Goal: Connect with others: Connect with other users

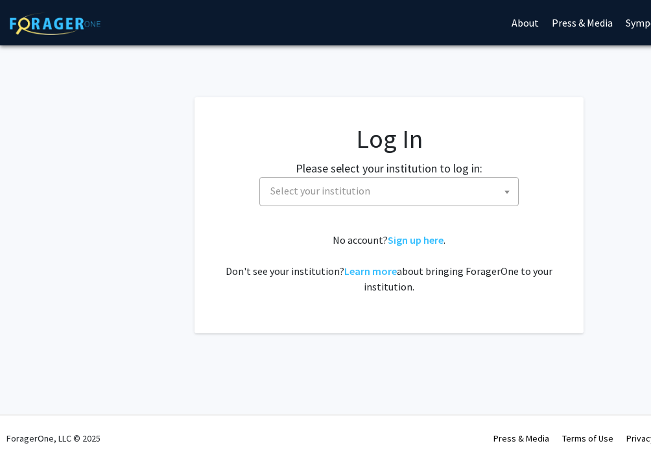
select select
click at [400, 194] on span "Select your institution" at bounding box center [391, 191] width 253 height 27
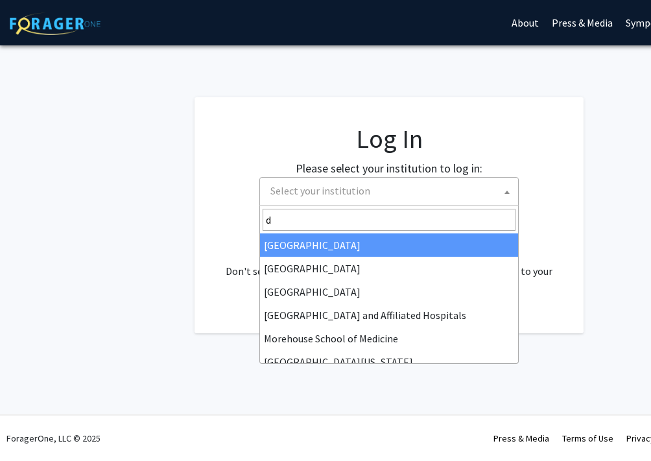
type input "dr"
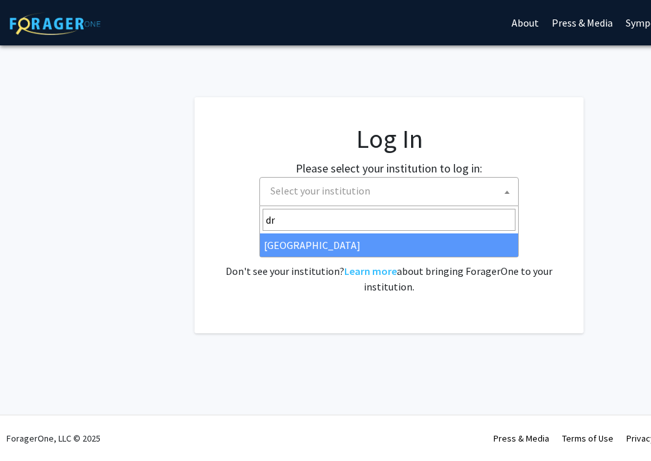
select select "6"
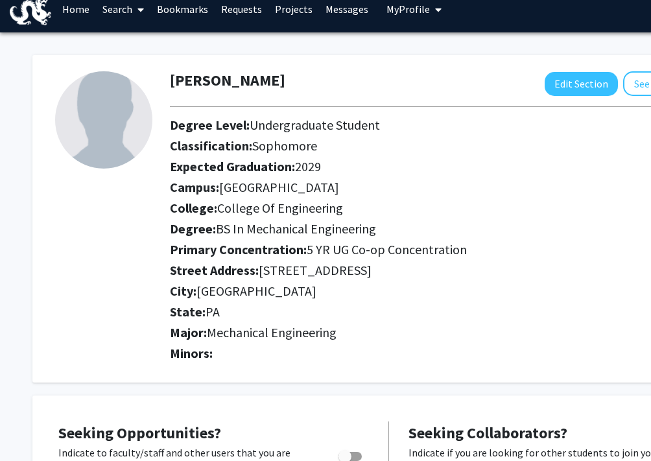
scroll to position [16, 0]
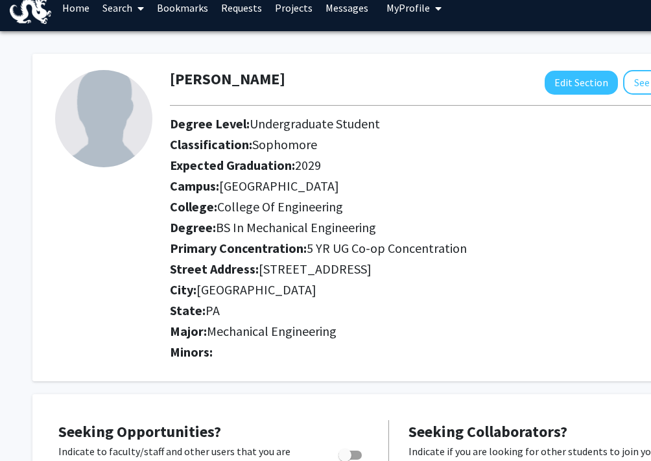
drag, startPoint x: 319, startPoint y: 168, endPoint x: 298, endPoint y: 165, distance: 20.9
click at [298, 165] on span "2029" at bounding box center [308, 165] width 26 height 16
click at [312, 165] on span "2029" at bounding box center [308, 165] width 26 height 16
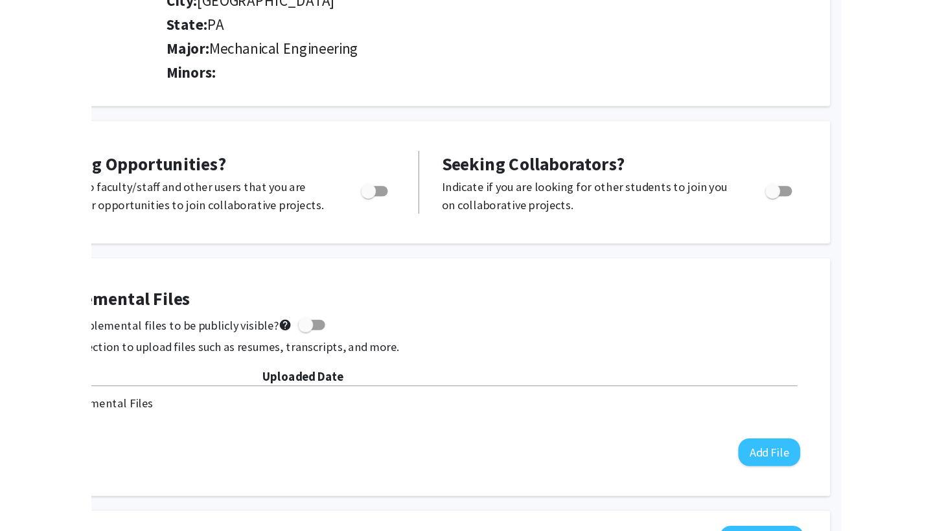
scroll to position [305, 0]
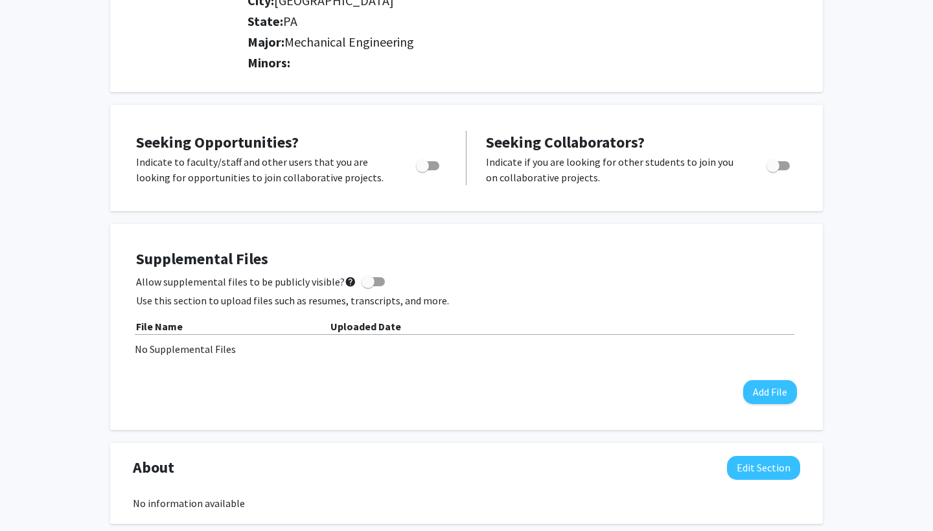
click at [425, 161] on label "Toggle" at bounding box center [425, 166] width 29 height 16
click at [423, 170] on input "Are you actively seeking opportunities?" at bounding box center [422, 170] width 1 height 1
checkbox input "true"
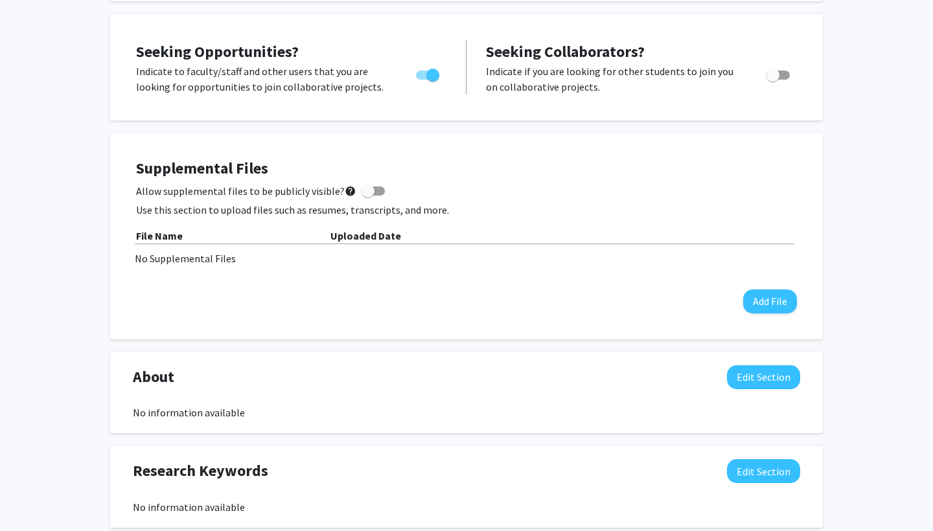
scroll to position [397, 0]
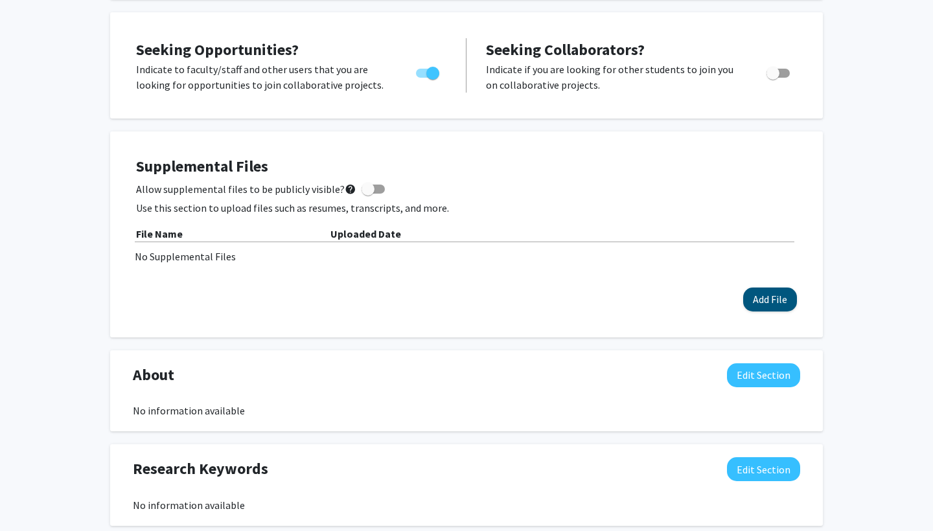
click at [650, 297] on button "Add File" at bounding box center [770, 300] width 54 height 24
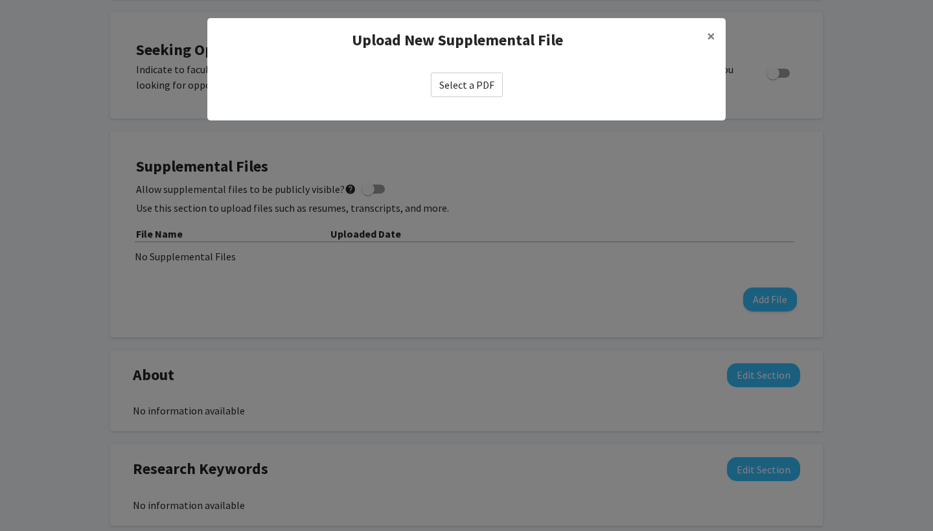
click at [476, 90] on label "Select a PDF" at bounding box center [467, 85] width 72 height 25
click at [0, 0] on input "Select a PDF" at bounding box center [0, 0] width 0 height 0
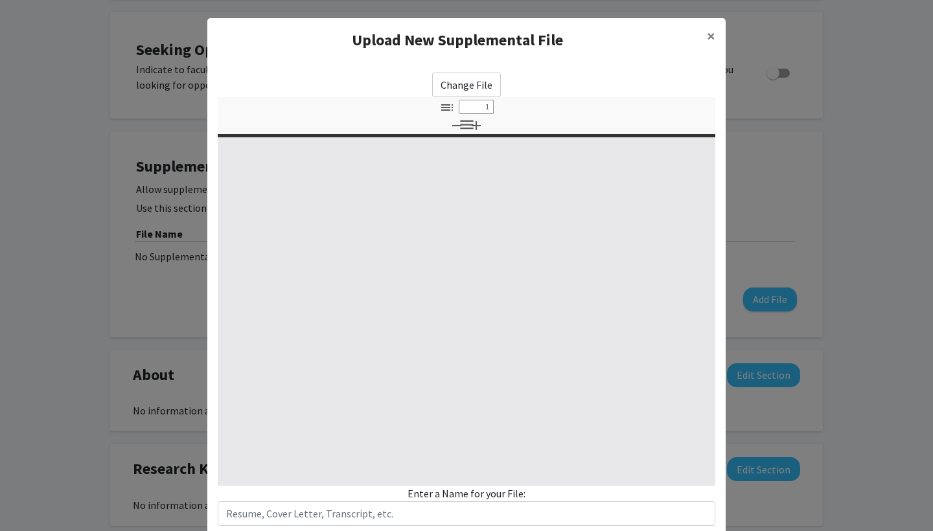
select select "custom"
type input "0"
select select "custom"
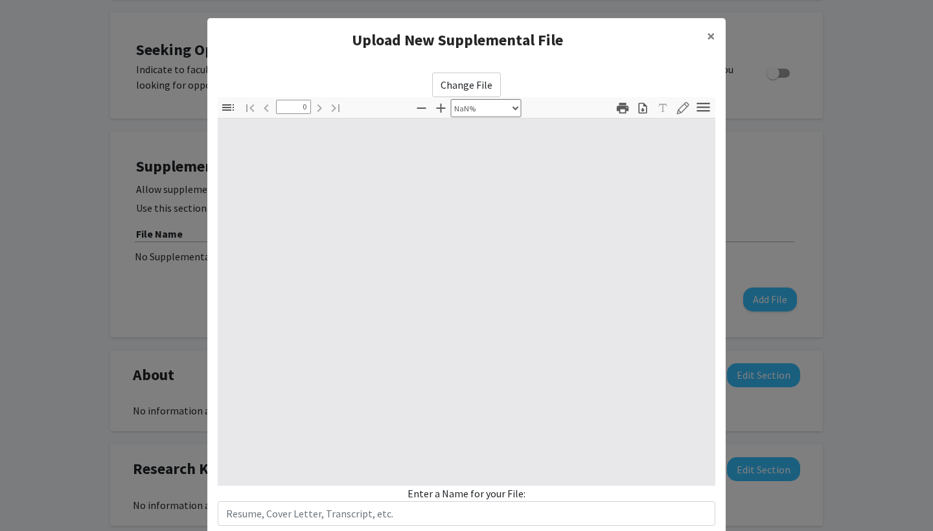
type input "1"
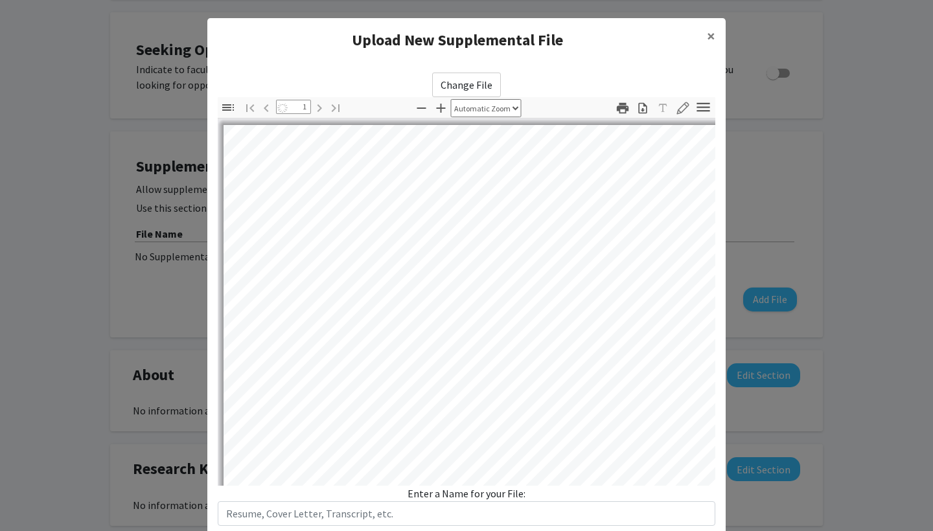
select select "auto"
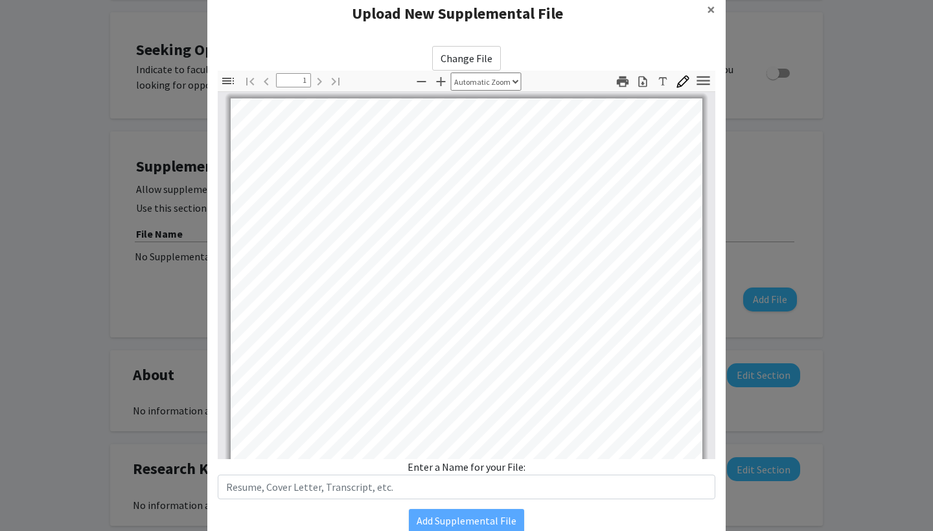
scroll to position [37, 0]
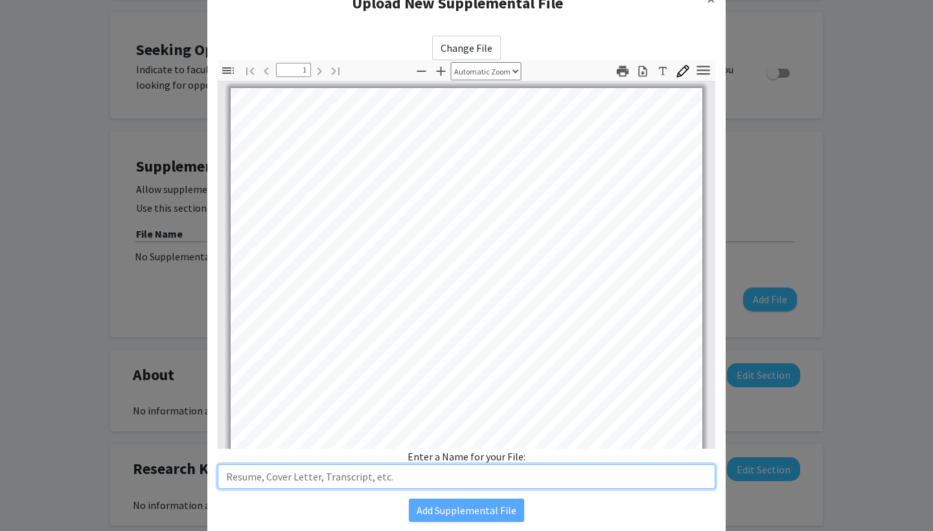
click at [278, 460] on input "text" at bounding box center [467, 477] width 498 height 25
type input "Resume"
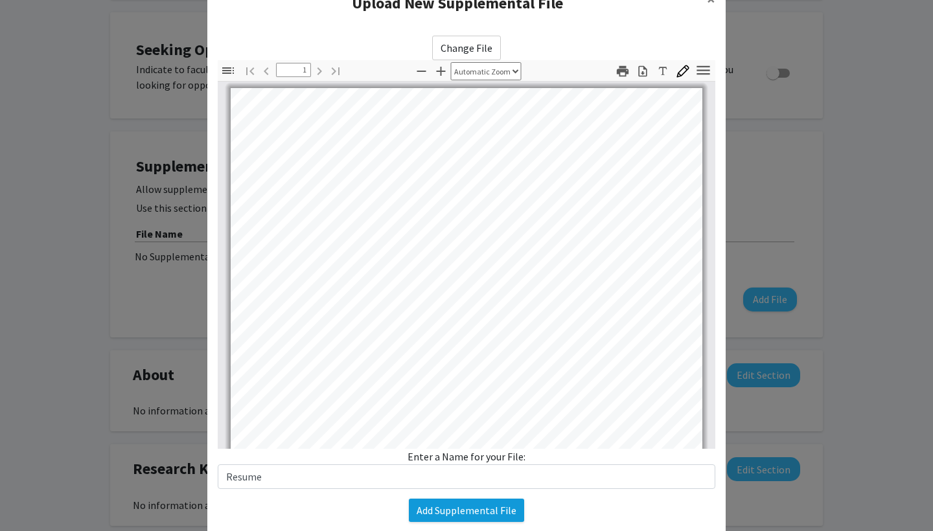
click at [444, 460] on button "Add Supplemental File" at bounding box center [466, 510] width 115 height 23
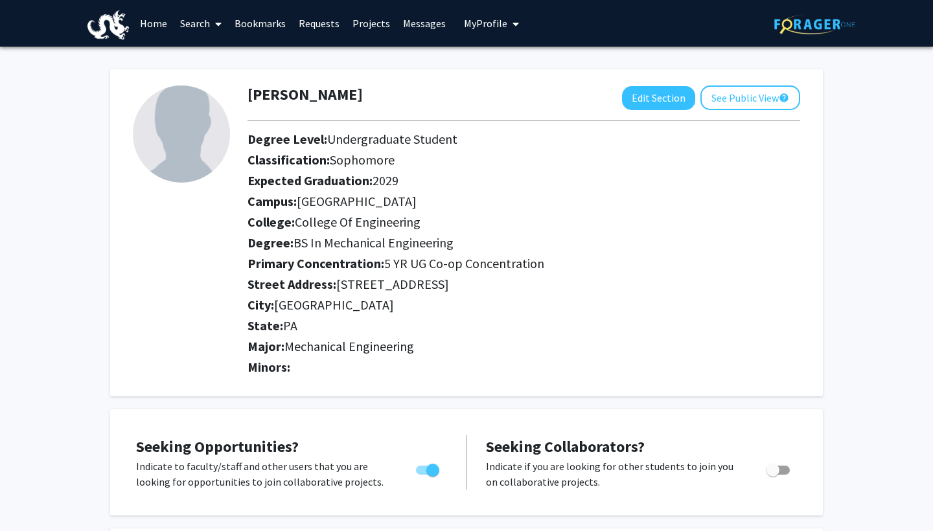
scroll to position [0, 0]
click at [364, 24] on link "Projects" at bounding box center [371, 23] width 51 height 45
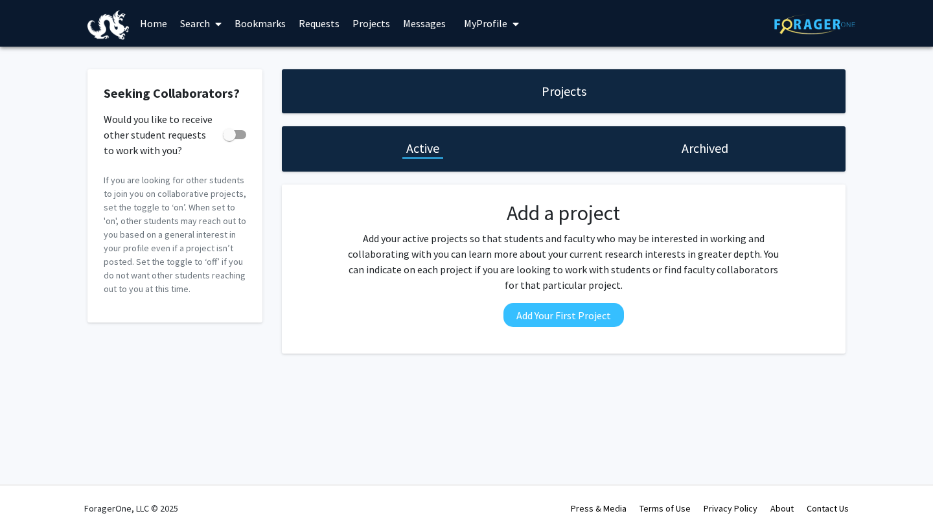
click at [154, 23] on link "Home" at bounding box center [153, 23] width 40 height 45
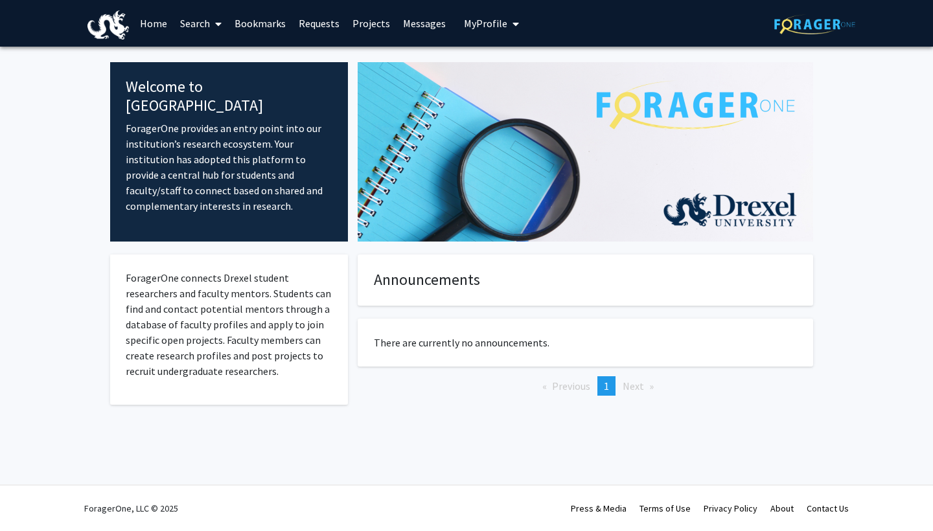
click at [204, 27] on link "Search" at bounding box center [201, 23] width 54 height 45
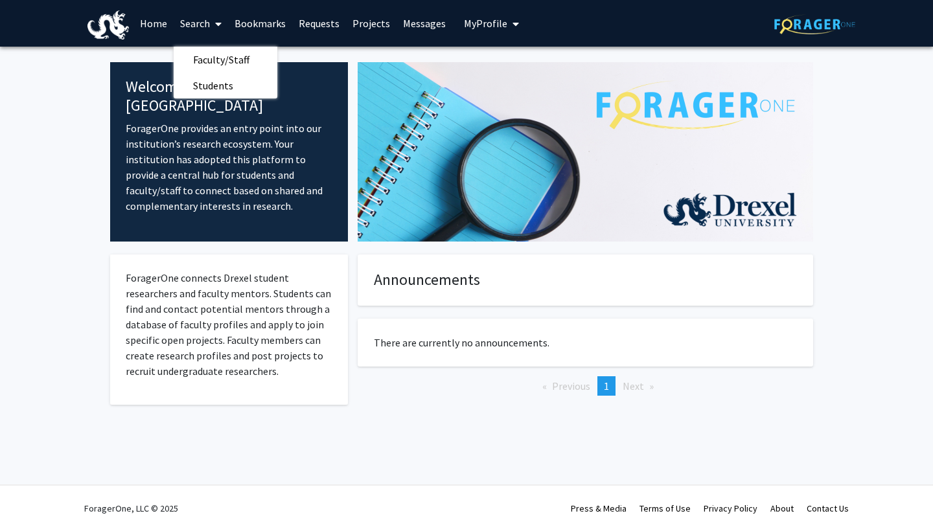
click at [325, 27] on link "Requests" at bounding box center [319, 23] width 54 height 45
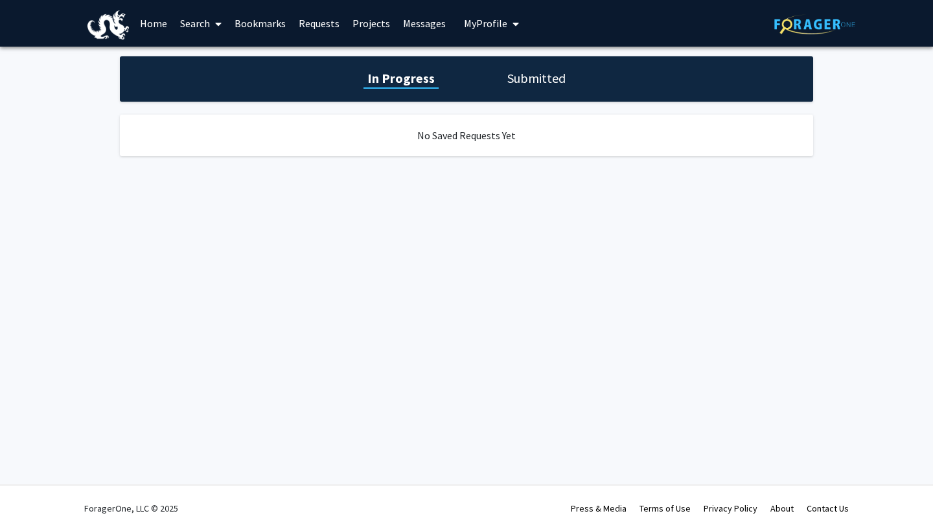
click at [368, 22] on link "Projects" at bounding box center [371, 23] width 51 height 45
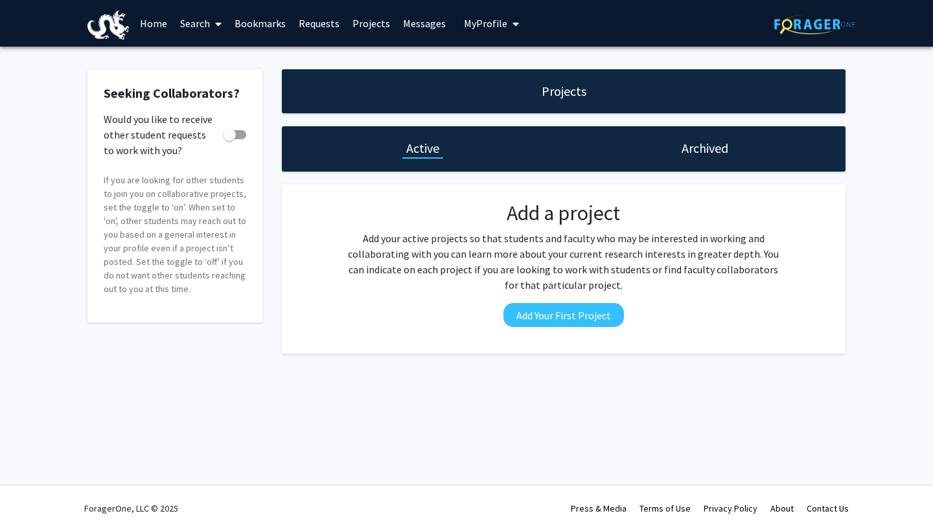
click at [650, 152] on h1 "Archived" at bounding box center [705, 148] width 47 height 18
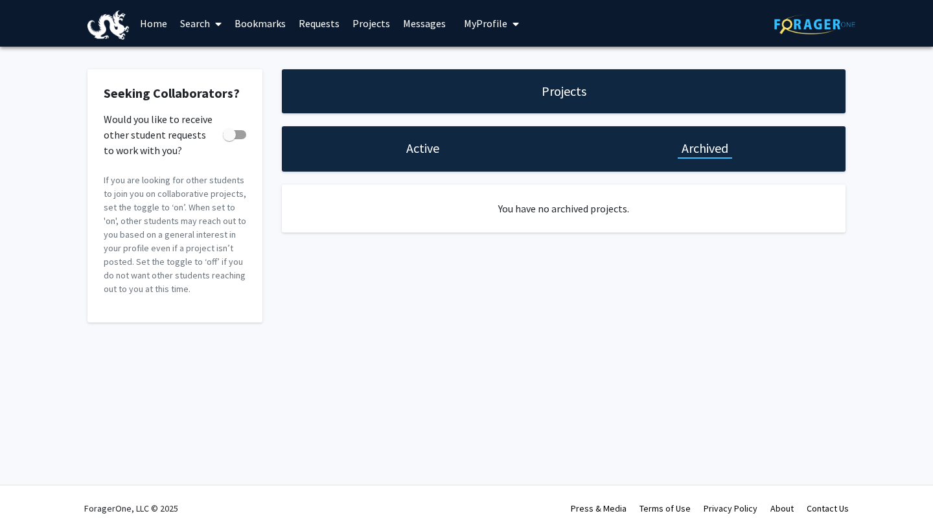
click at [415, 156] on h1 "Active" at bounding box center [422, 148] width 33 height 18
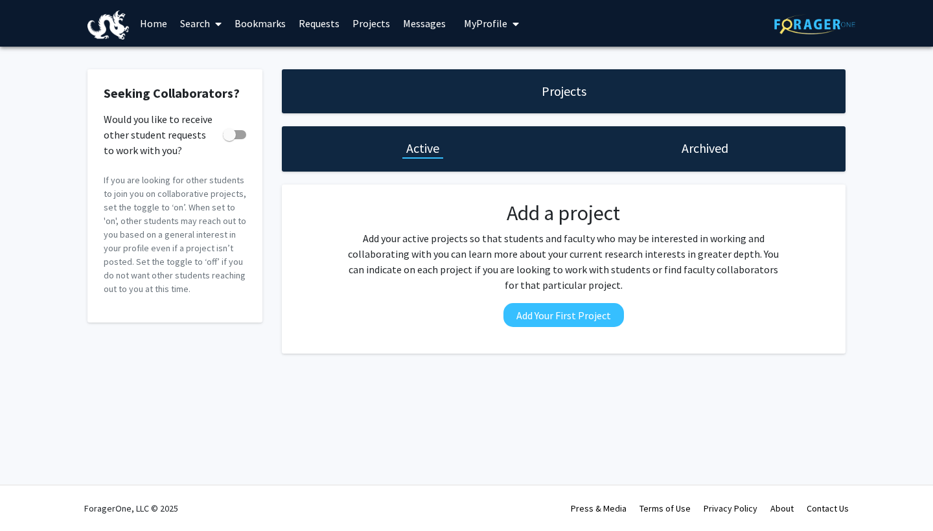
click at [199, 27] on link "Search" at bounding box center [201, 23] width 54 height 45
click at [216, 58] on span "Faculty/Staff" at bounding box center [221, 60] width 95 height 26
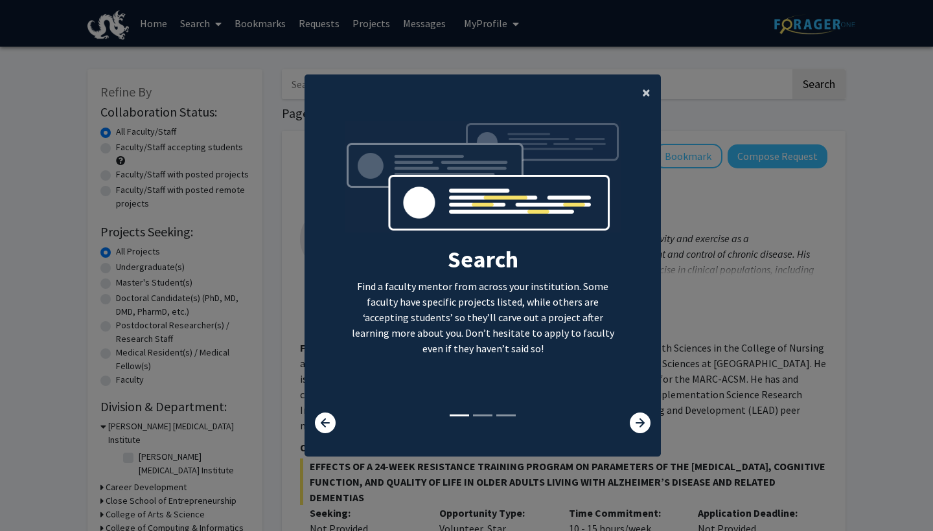
click at [649, 89] on span "×" at bounding box center [646, 92] width 8 height 20
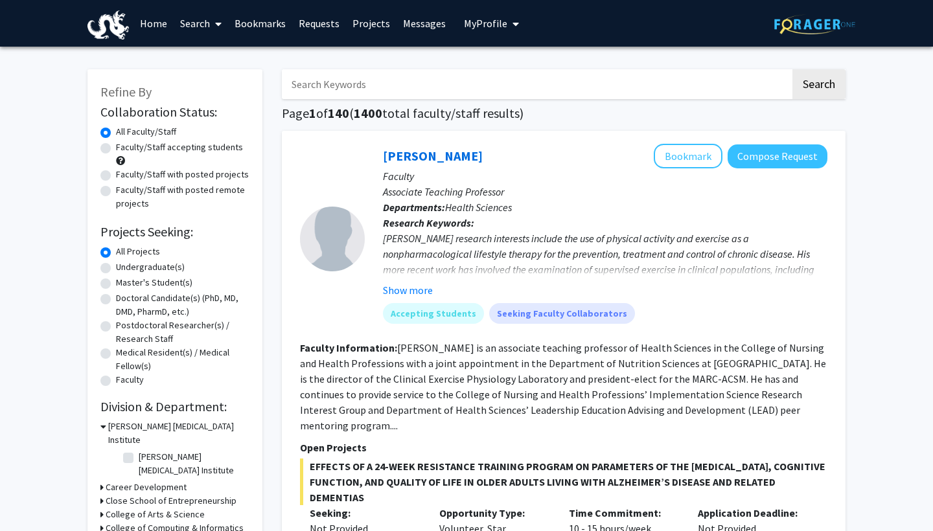
click at [544, 87] on input "Search Keywords" at bounding box center [536, 84] width 509 height 30
type input "VIP"
click at [650, 83] on button "Search" at bounding box center [819, 84] width 53 height 30
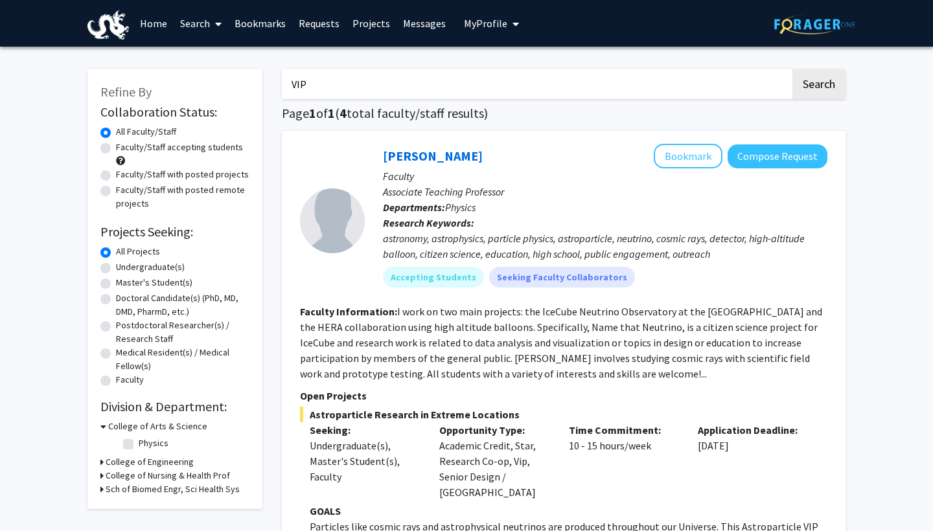
click at [116, 270] on label "Undergraduate(s)" at bounding box center [150, 267] width 69 height 14
click at [116, 269] on input "Undergraduate(s)" at bounding box center [120, 264] width 8 height 8
radio input "true"
click at [570, 85] on input "VIP" at bounding box center [536, 84] width 509 height 30
type input "V"
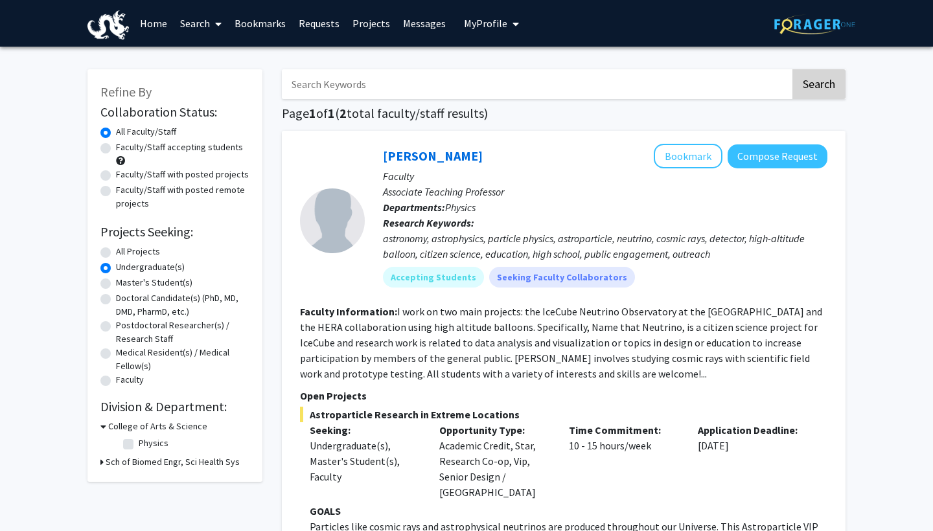
click at [650, 84] on button "Search" at bounding box center [819, 84] width 53 height 30
radio input "true"
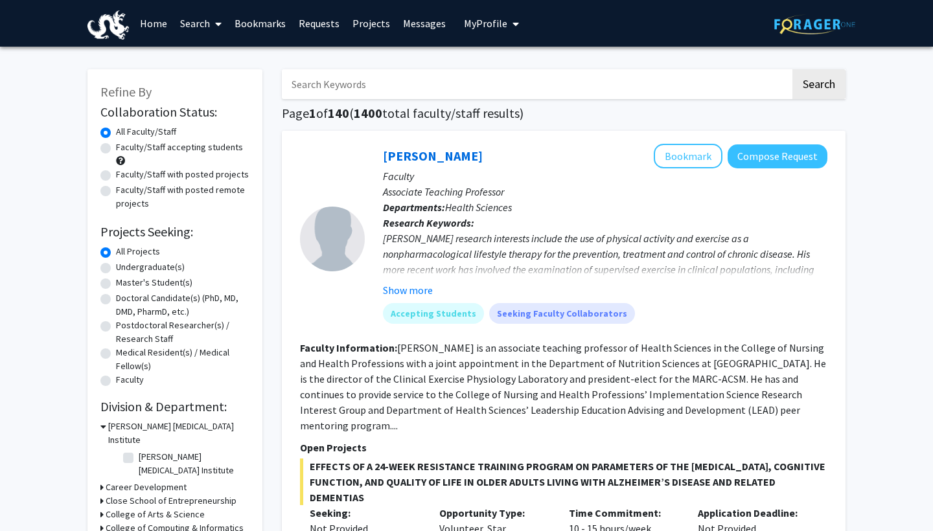
click at [116, 269] on label "Undergraduate(s)" at bounding box center [150, 267] width 69 height 14
click at [116, 269] on input "Undergraduate(s)" at bounding box center [120, 264] width 8 height 8
radio input "true"
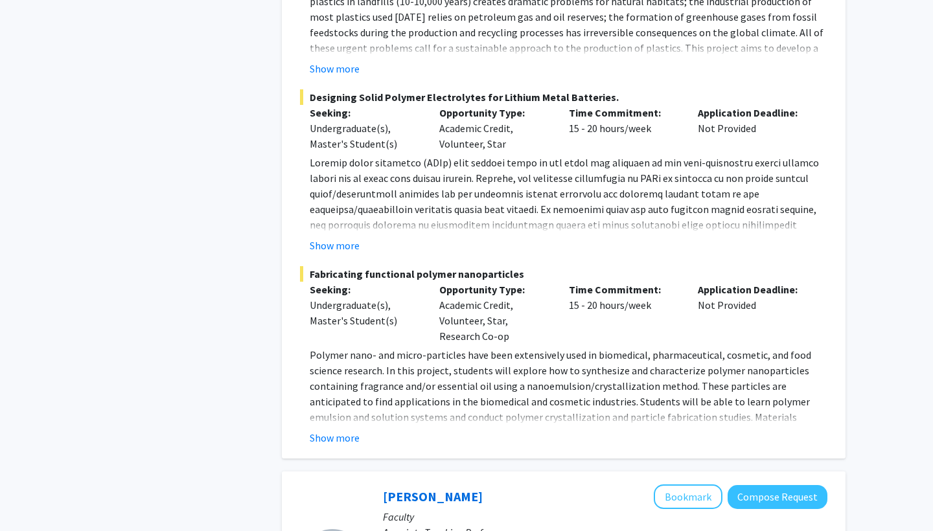
scroll to position [1273, 0]
click at [332, 438] on button "Show more" at bounding box center [335, 438] width 50 height 16
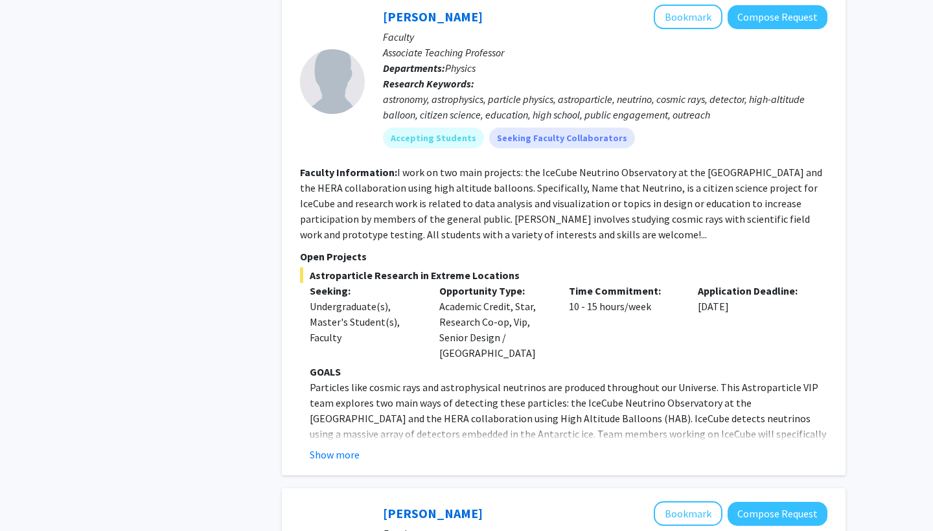
scroll to position [1807, 0]
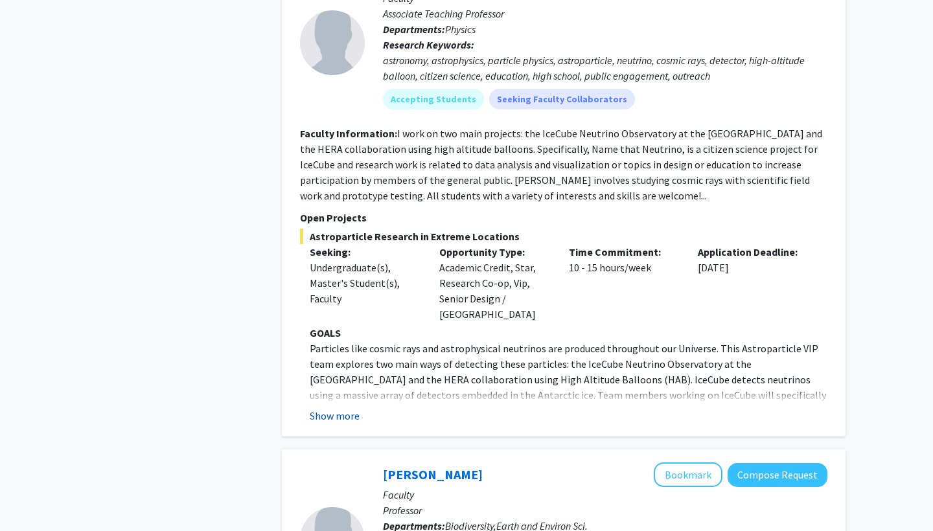
click at [354, 408] on button "Show more" at bounding box center [335, 416] width 50 height 16
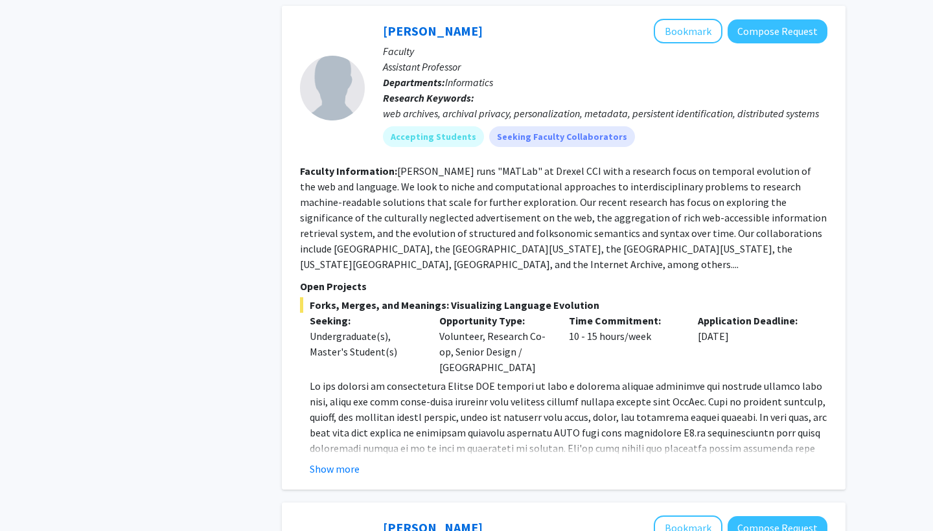
scroll to position [4313, 0]
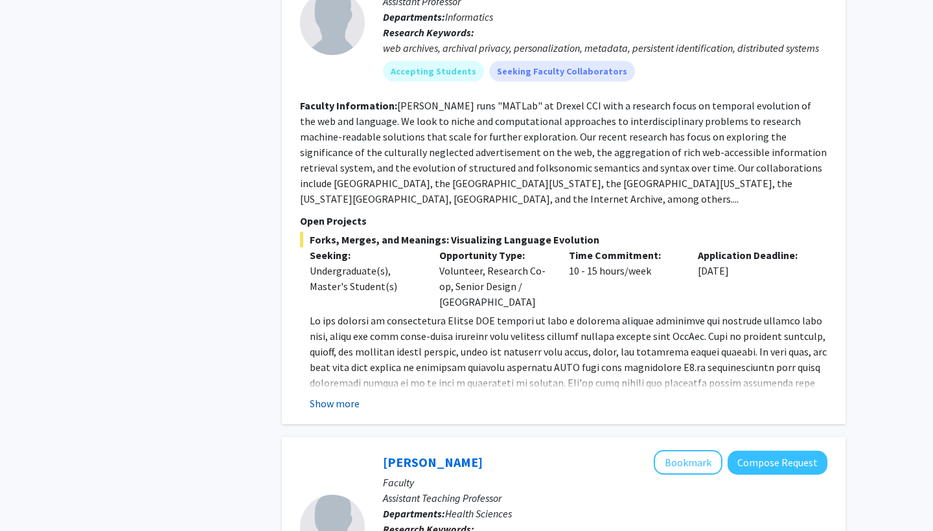
click at [331, 396] on button "Show more" at bounding box center [335, 404] width 50 height 16
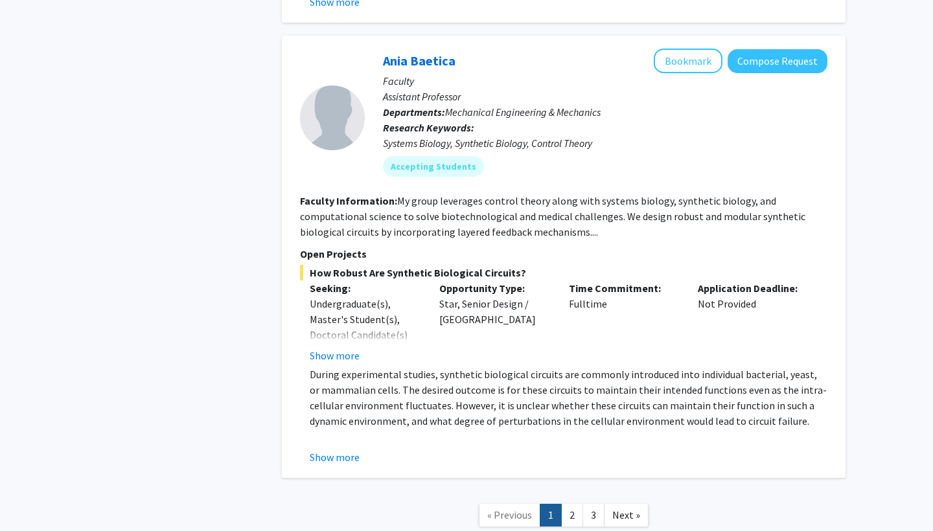
scroll to position [6470, 0]
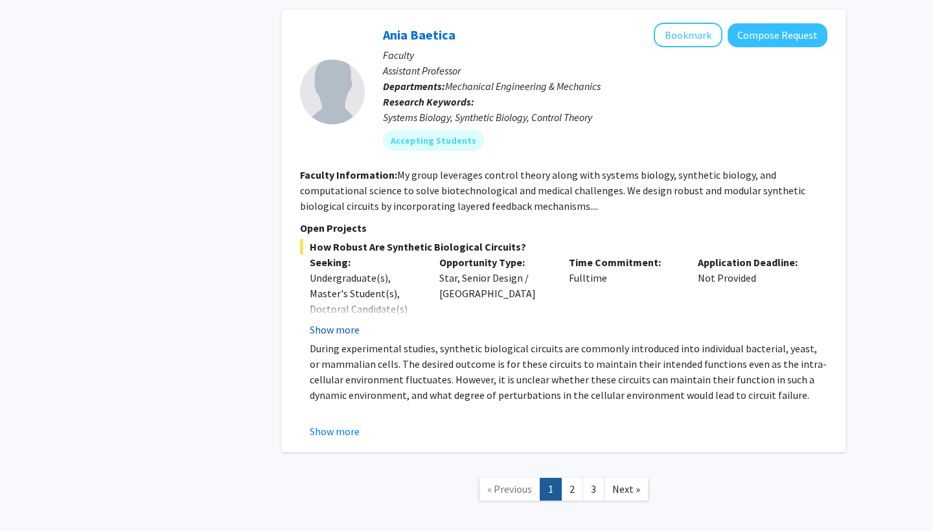
click at [333, 322] on button "Show more" at bounding box center [335, 330] width 50 height 16
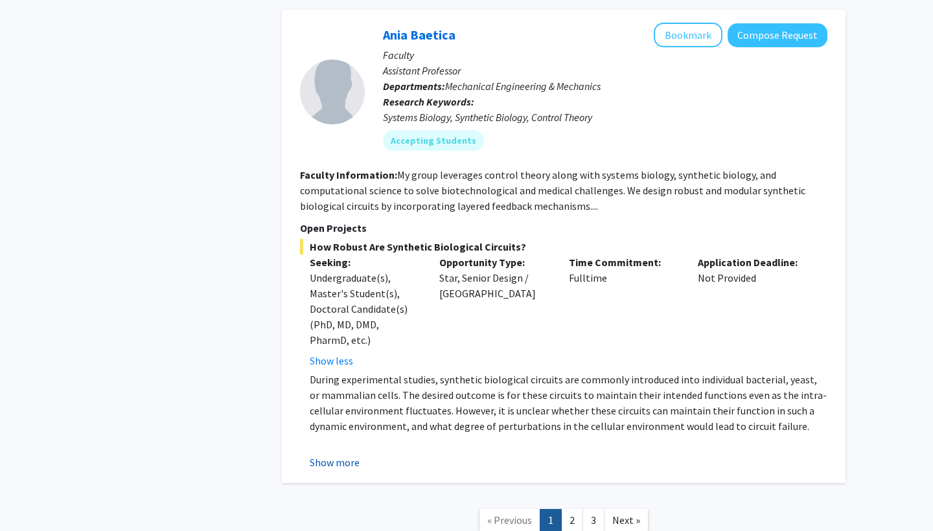
click at [334, 455] on button "Show more" at bounding box center [335, 463] width 50 height 16
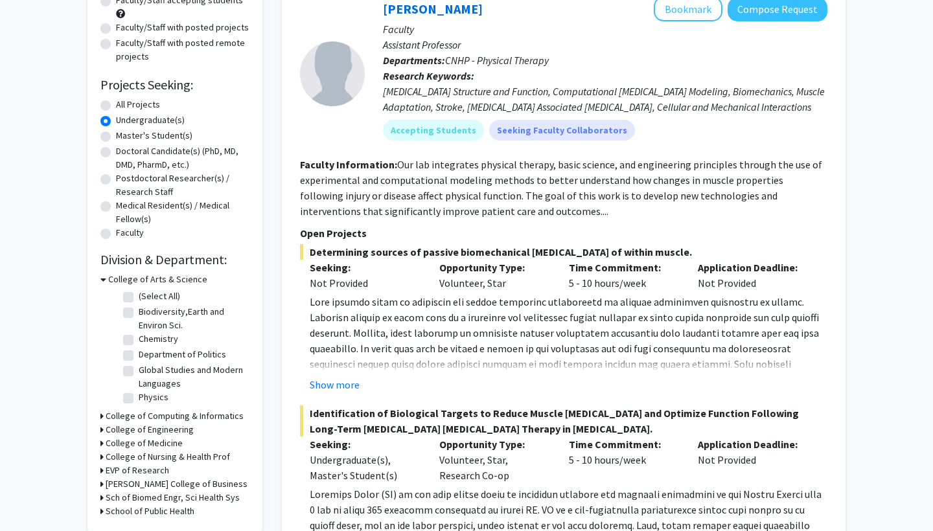
scroll to position [181, 0]
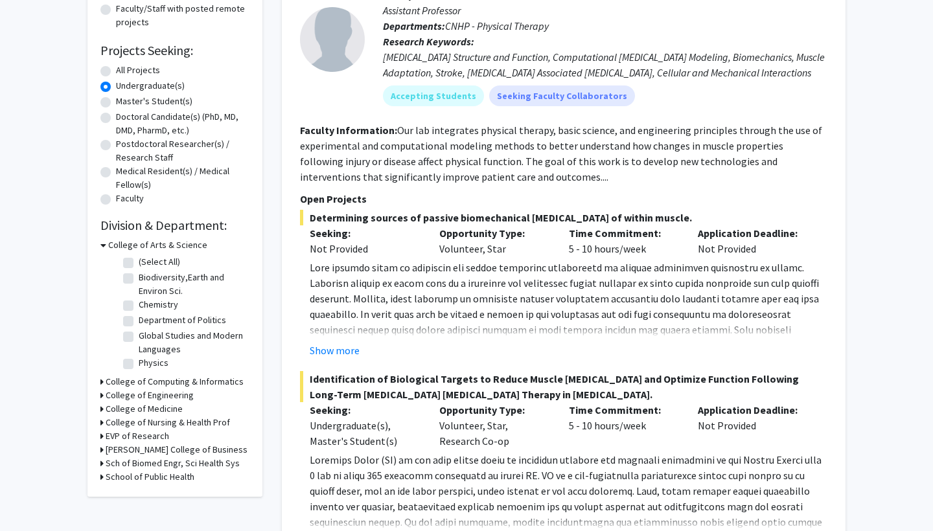
click at [104, 398] on div "College of Engineering" at bounding box center [174, 396] width 149 height 14
click at [116, 398] on h3 "College of Engineering" at bounding box center [150, 396] width 88 height 14
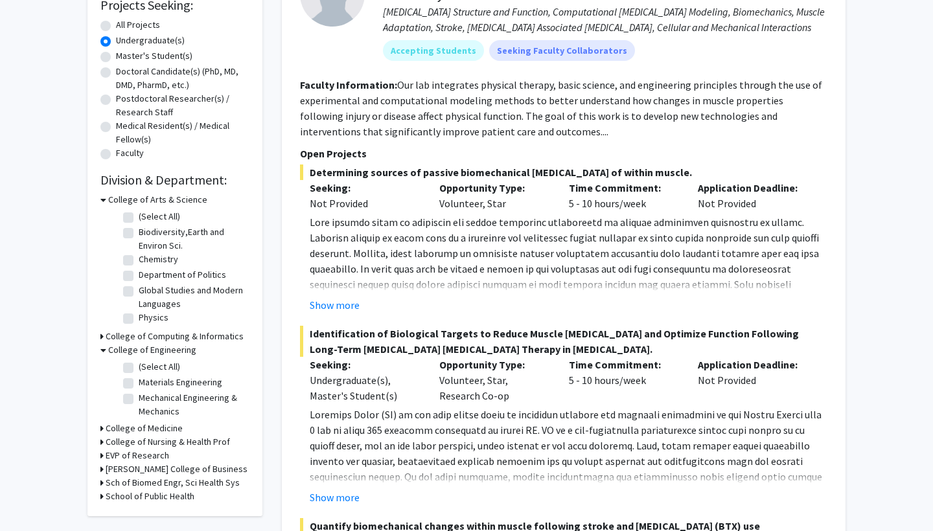
scroll to position [249, 0]
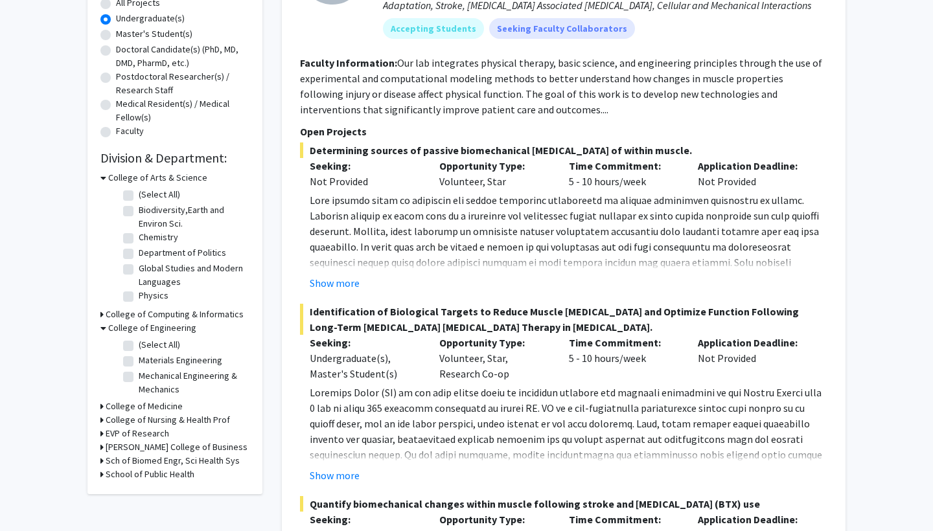
click at [139, 352] on label "(Select All)" at bounding box center [159, 345] width 41 height 14
click at [139, 347] on input "(Select All)" at bounding box center [143, 342] width 8 height 8
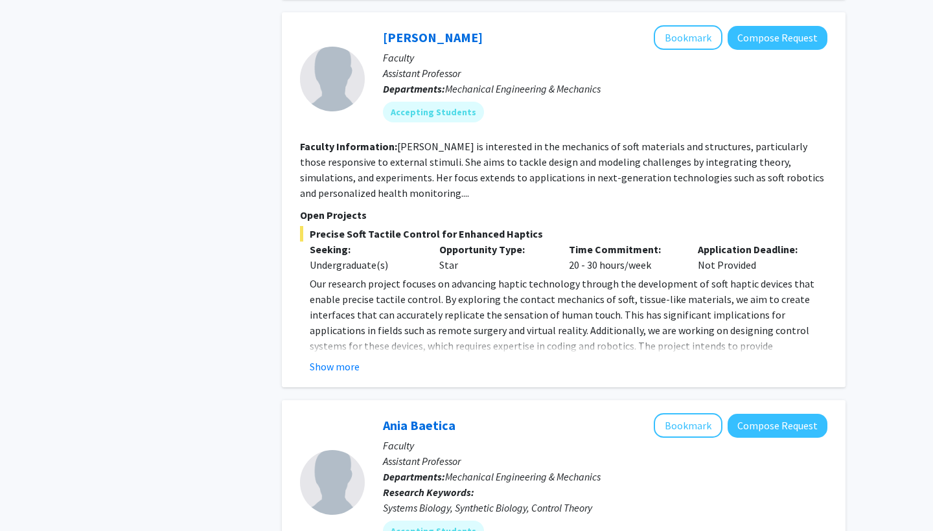
scroll to position [877, 0]
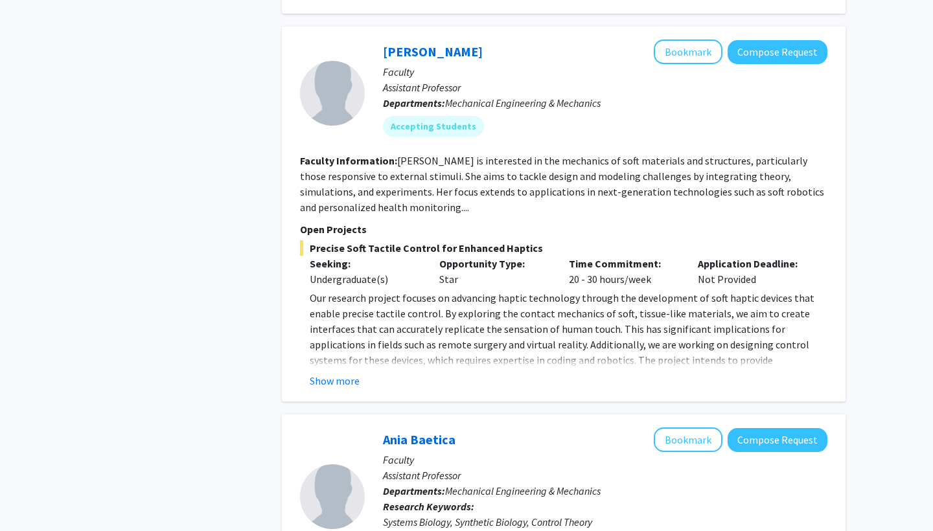
click at [357, 369] on p "Our research project focuses on advancing haptic technology through the develop…" at bounding box center [569, 336] width 518 height 93
click at [337, 385] on button "Show more" at bounding box center [335, 381] width 50 height 16
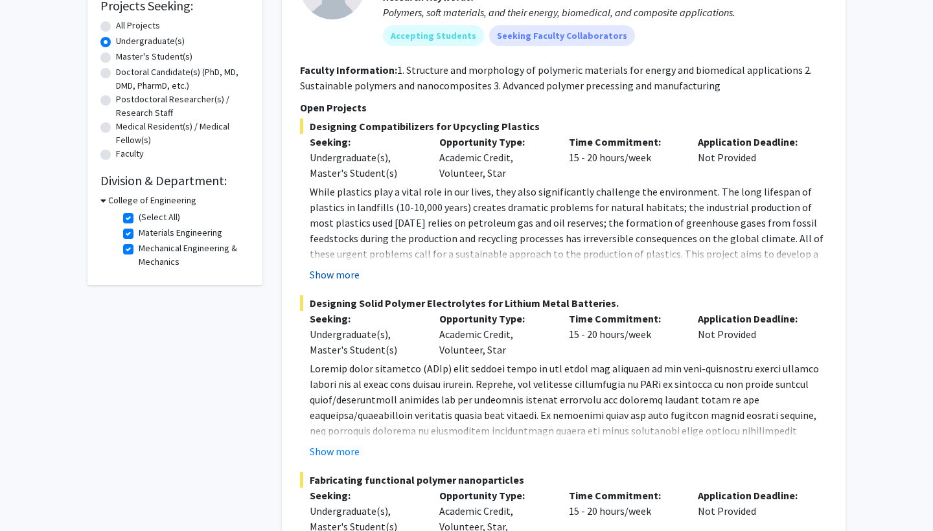
scroll to position [223, 0]
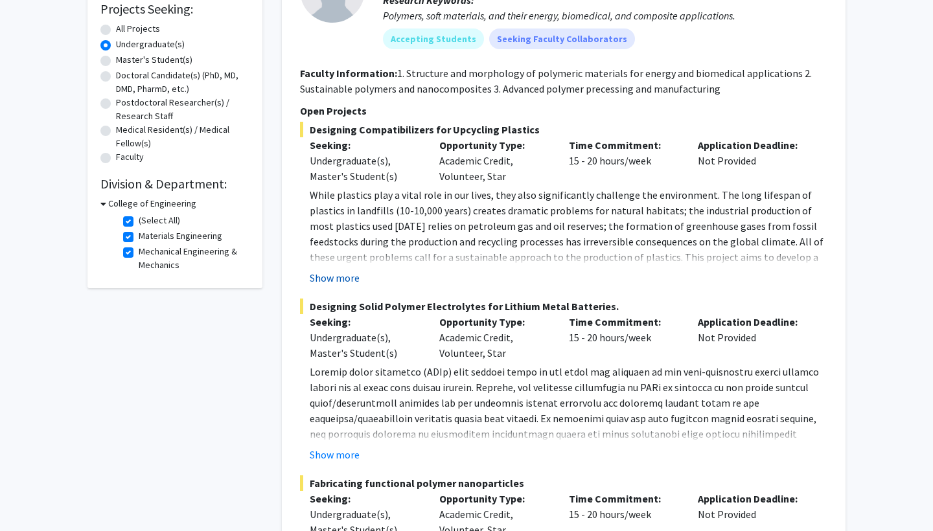
click at [343, 277] on button "Show more" at bounding box center [335, 278] width 50 height 16
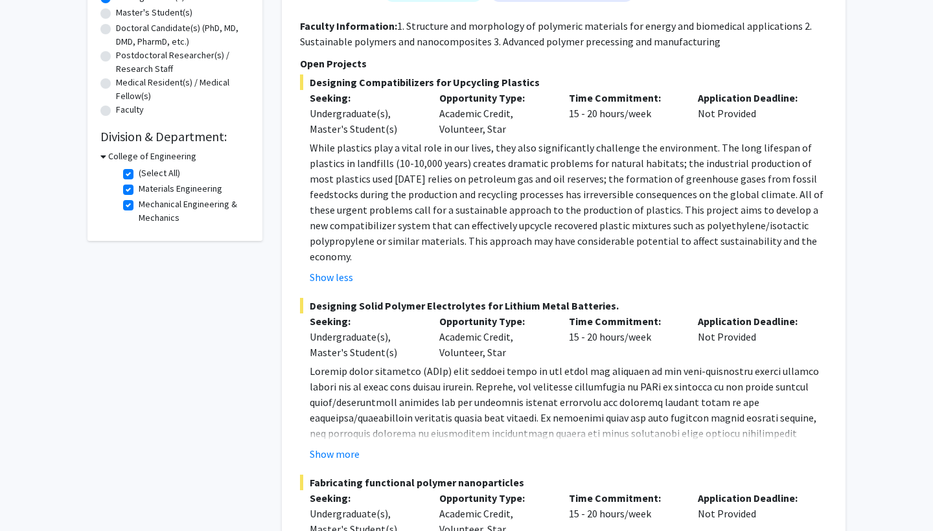
scroll to position [329, 0]
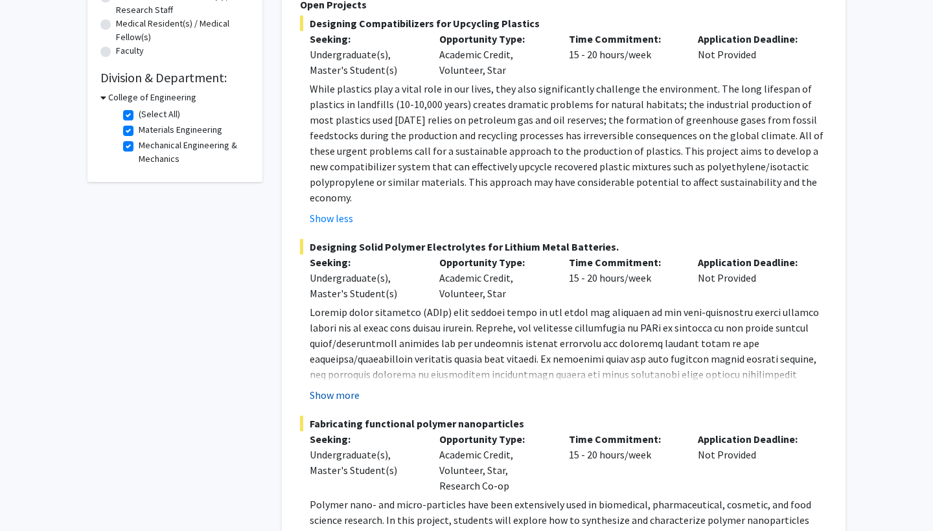
click at [338, 388] on button "Show more" at bounding box center [335, 396] width 50 height 16
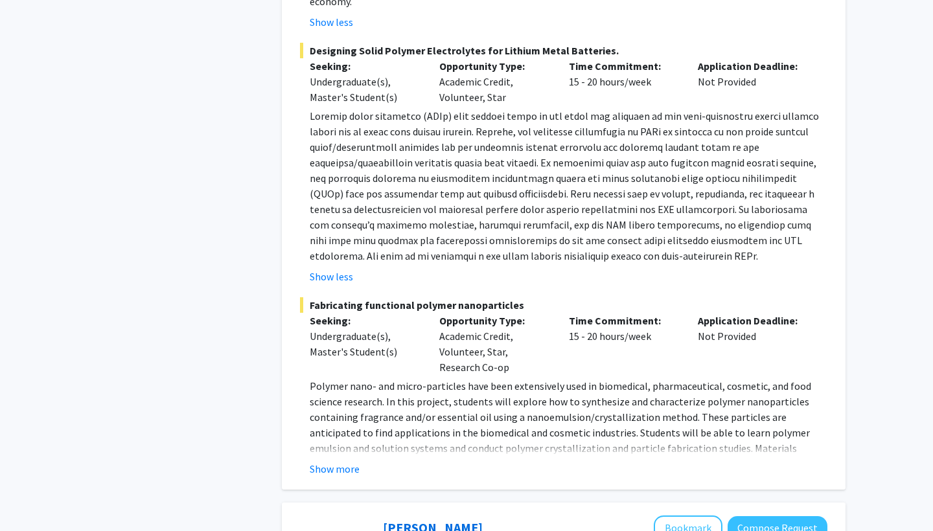
scroll to position [527, 0]
click at [347, 460] on button "Show more" at bounding box center [335, 468] width 50 height 16
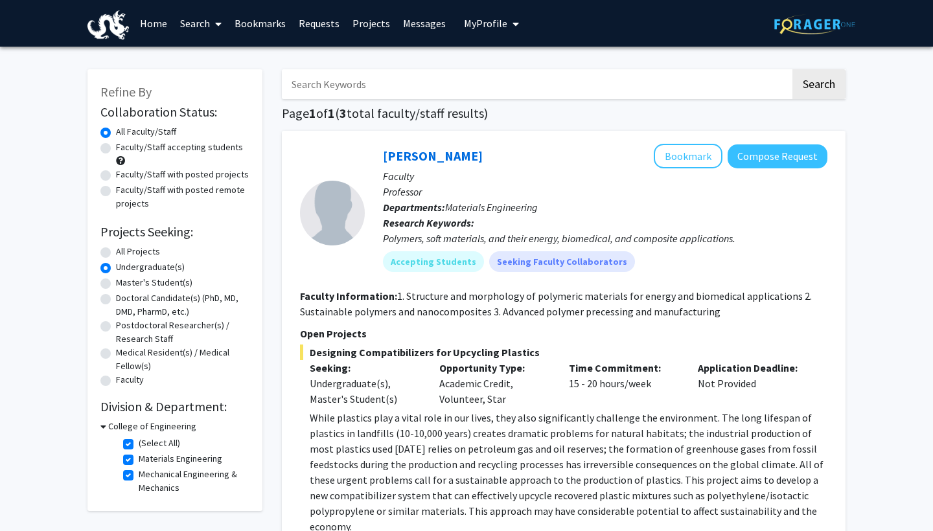
scroll to position [0, 0]
click at [650, 157] on button "Compose Request" at bounding box center [778, 157] width 100 height 24
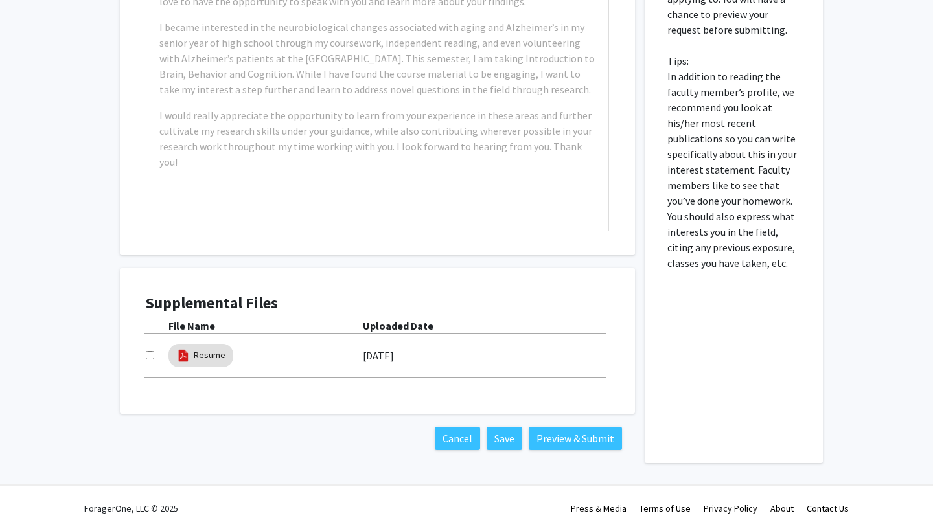
scroll to position [714, 0]
click at [150, 360] on input "checkbox" at bounding box center [150, 355] width 8 height 8
click at [147, 360] on input "checkbox" at bounding box center [150, 355] width 8 height 8
checkbox input "false"
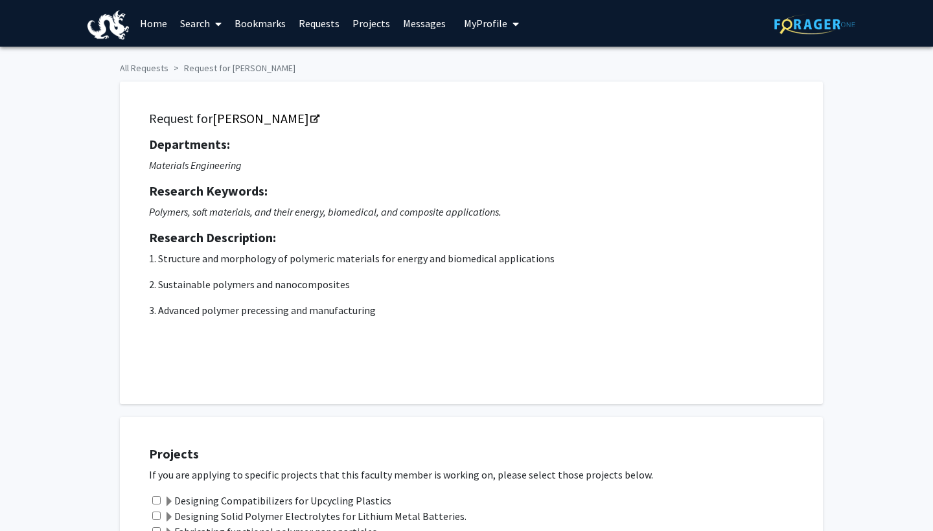
scroll to position [0, 0]
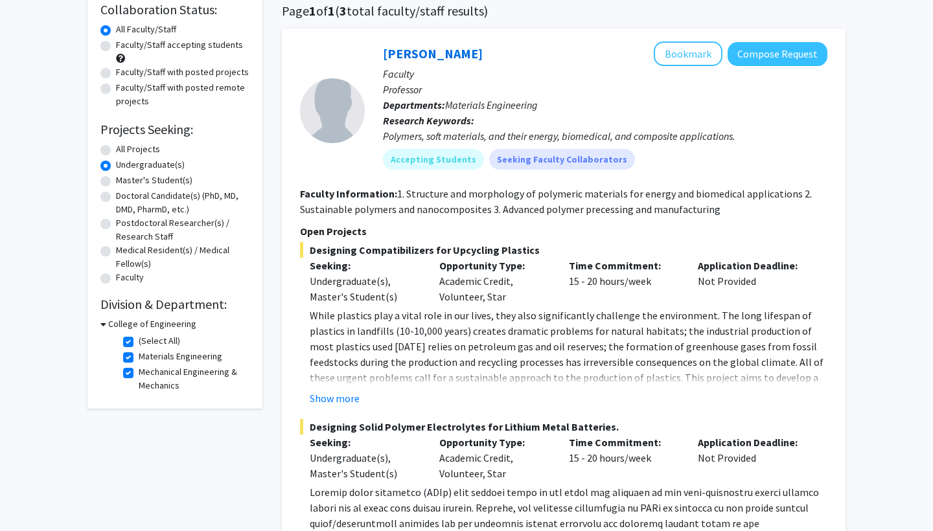
scroll to position [104, 0]
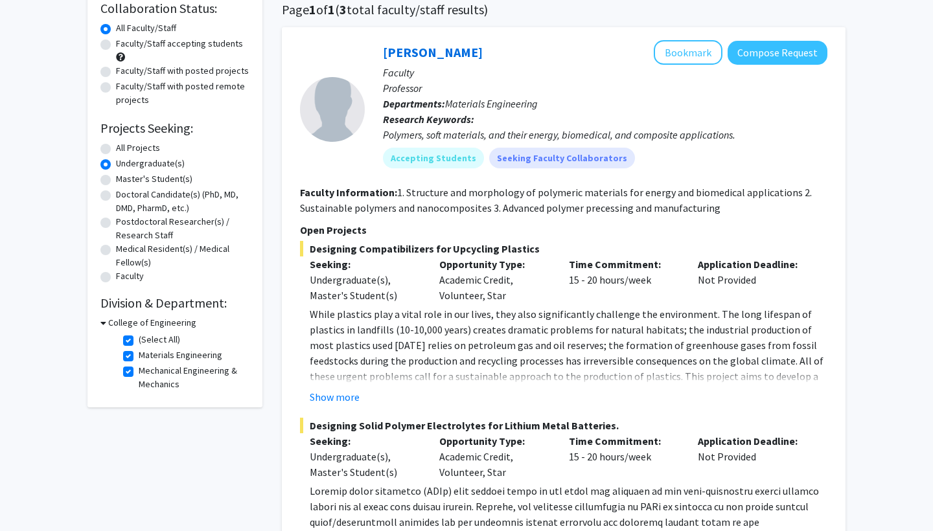
click at [130, 325] on h3 "College of Engineering" at bounding box center [152, 323] width 88 height 14
click at [130, 325] on h3 "College of Engineering" at bounding box center [150, 323] width 88 height 14
click at [139, 341] on label "(Select All)" at bounding box center [159, 340] width 41 height 14
click at [139, 341] on input "(Select All)" at bounding box center [143, 337] width 8 height 8
checkbox input "false"
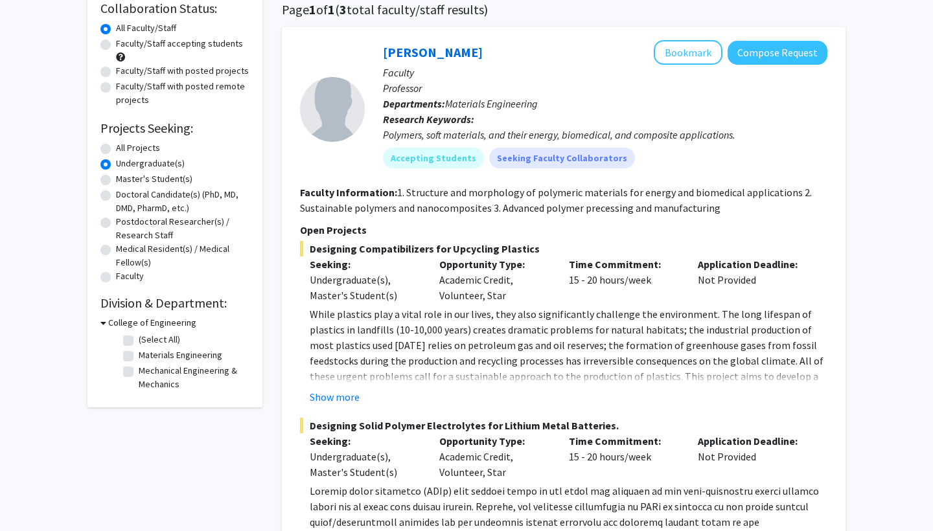
checkbox input "false"
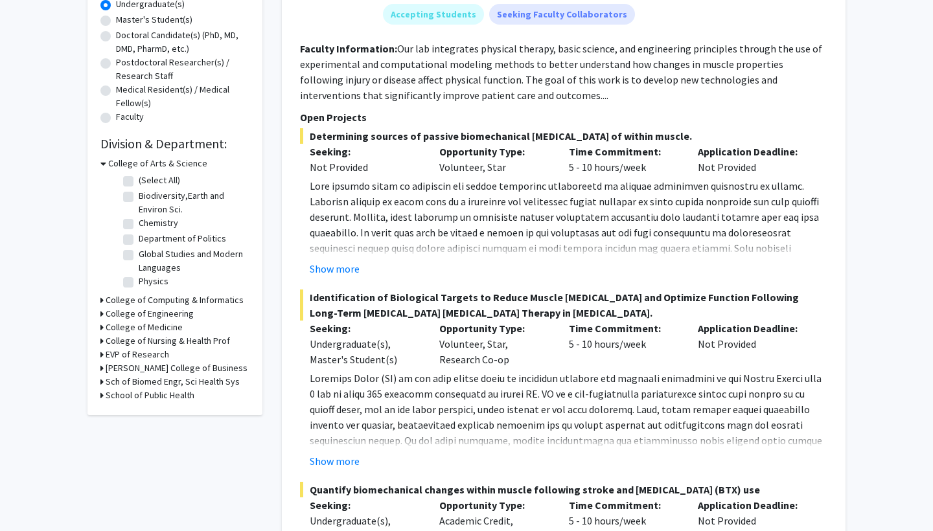
scroll to position [264, 0]
click at [165, 316] on h3 "College of Engineering" at bounding box center [150, 314] width 88 height 14
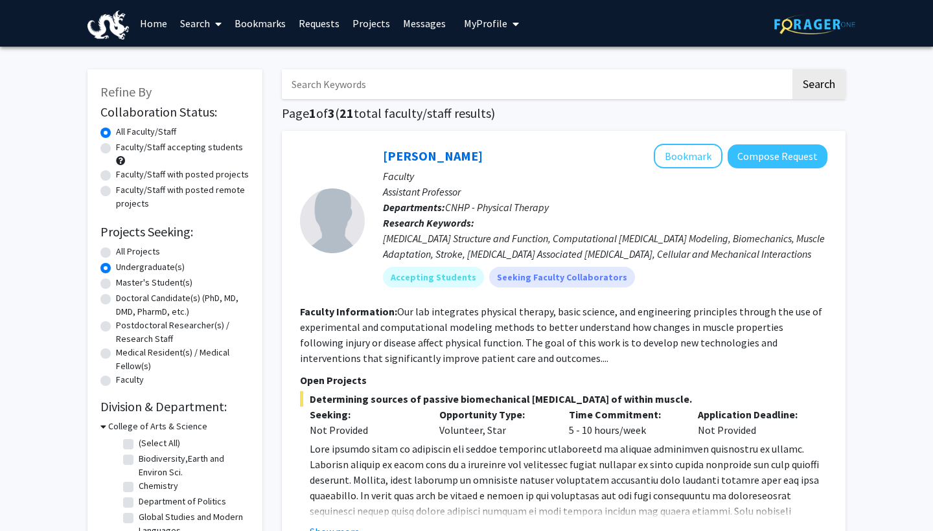
scroll to position [0, 0]
click at [437, 78] on input "Search Keywords" at bounding box center [536, 84] width 509 height 30
type input "vip"
click at [650, 93] on button "Search" at bounding box center [819, 84] width 53 height 30
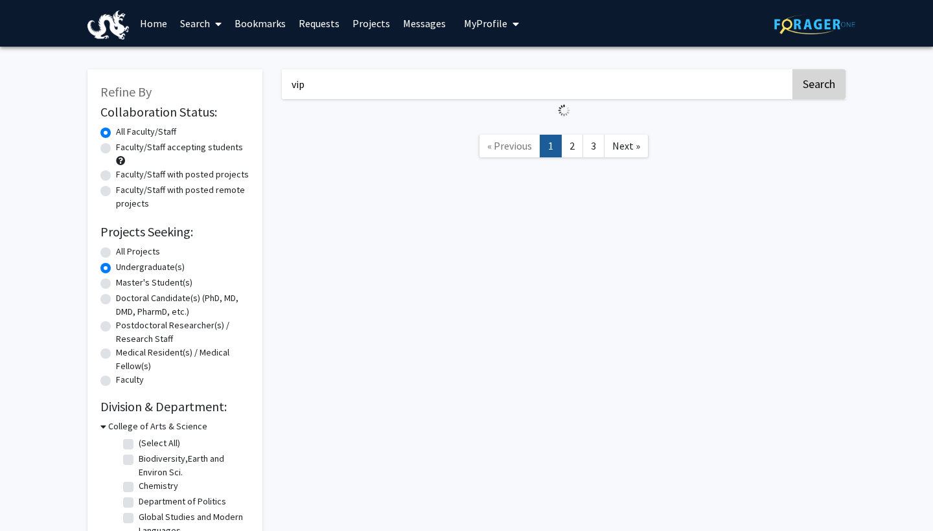
radio input "true"
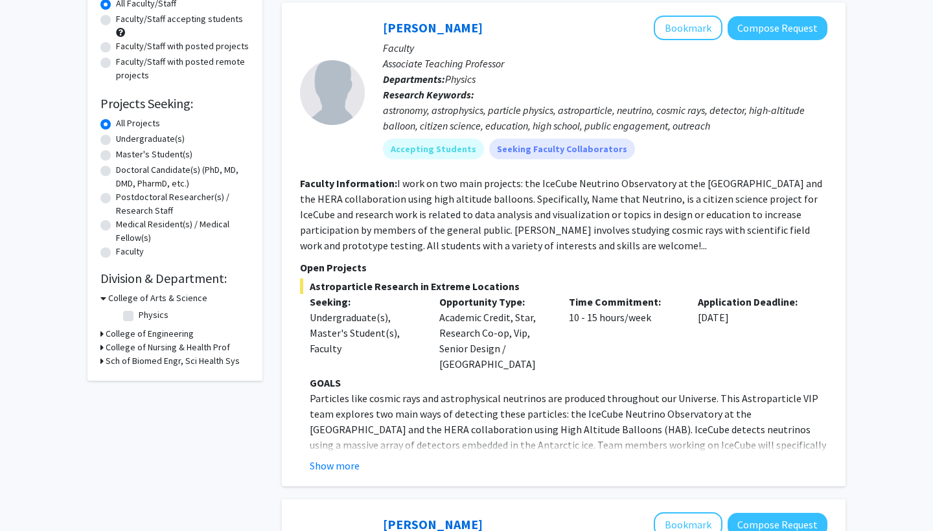
scroll to position [144, 0]
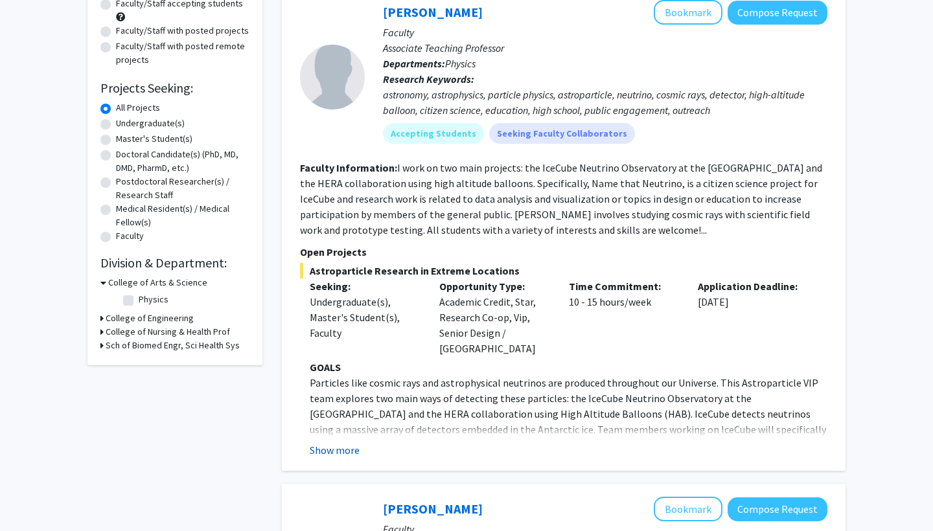
click at [343, 443] on button "Show more" at bounding box center [335, 451] width 50 height 16
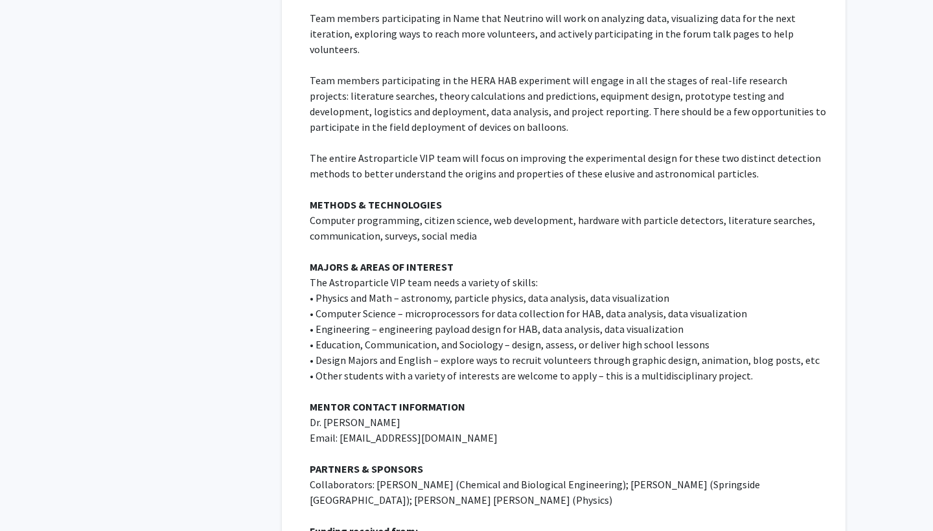
scroll to position [634, 0]
drag, startPoint x: 376, startPoint y: 300, endPoint x: 672, endPoint y: 299, distance: 295.5
click at [650, 321] on p "• Engineering – engineering payload design for HAB, data analysis, data visuali…" at bounding box center [569, 329] width 518 height 16
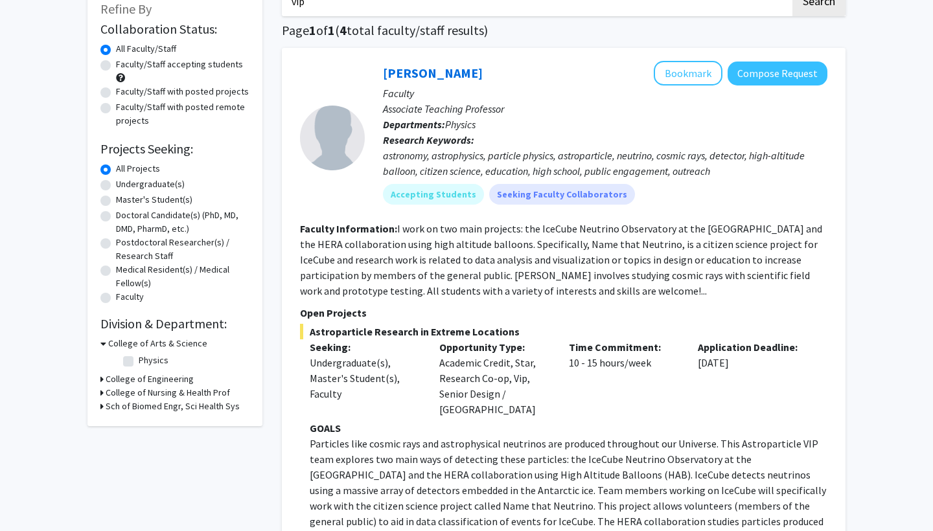
scroll to position [65, 0]
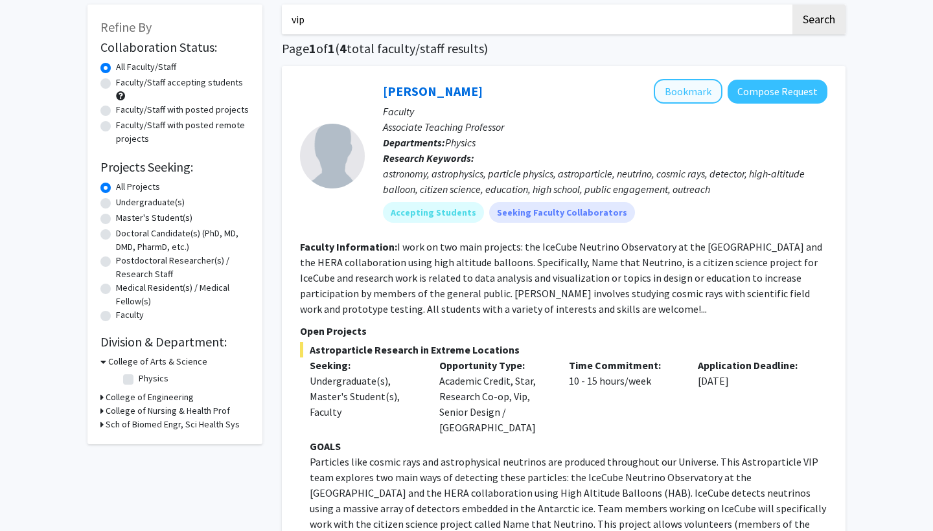
click at [650, 89] on button "Bookmark" at bounding box center [688, 91] width 69 height 25
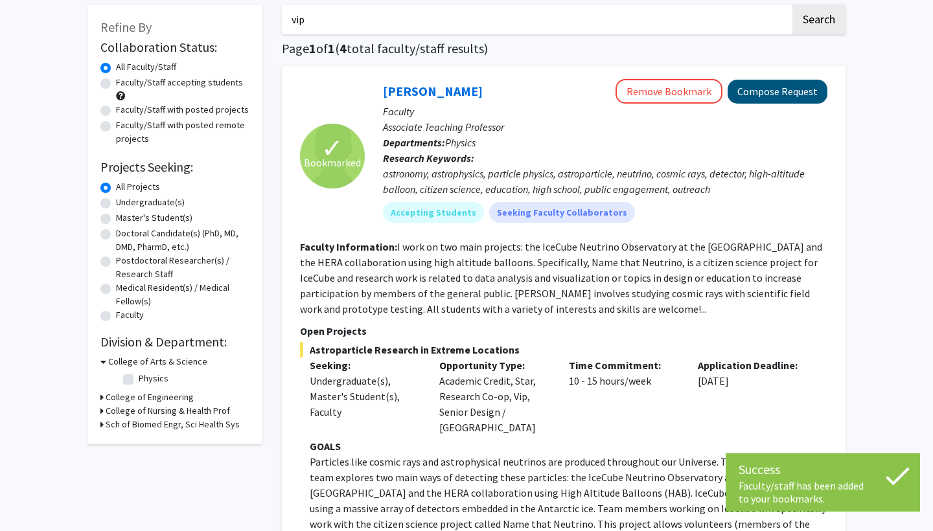
click at [650, 88] on button "Compose Request" at bounding box center [778, 92] width 100 height 24
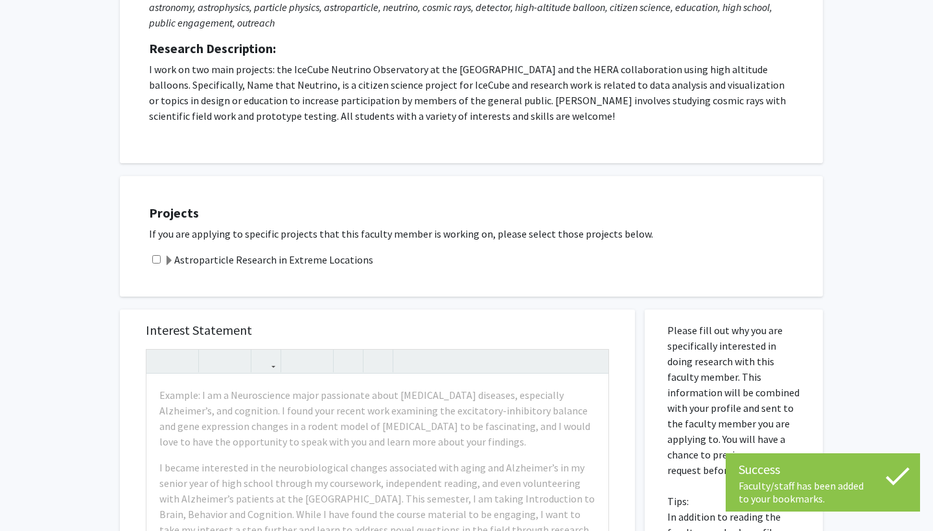
scroll to position [216, 0]
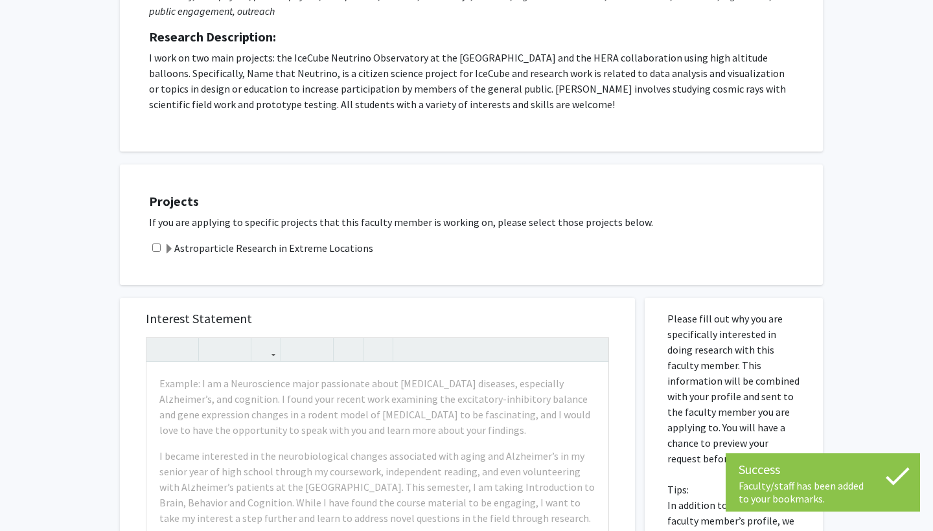
click at [155, 250] on input "checkbox" at bounding box center [156, 248] width 8 height 8
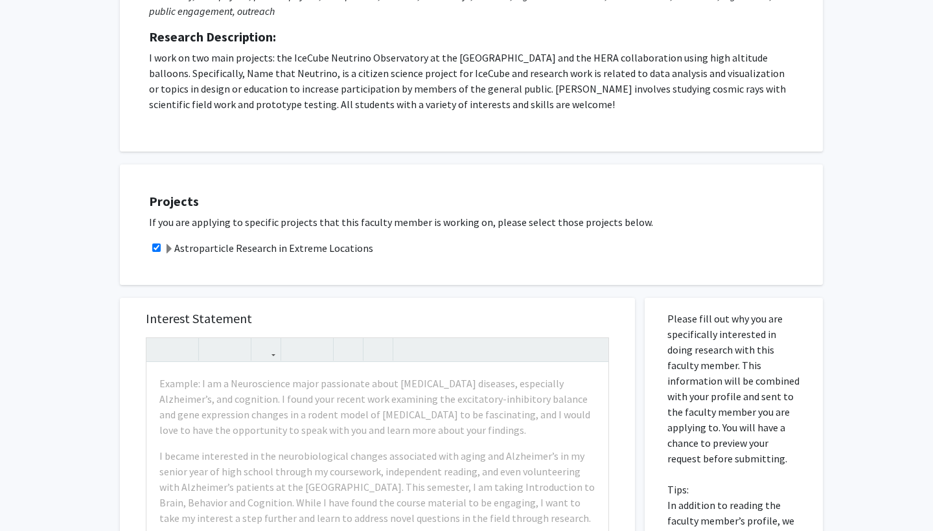
click at [159, 251] on input "checkbox" at bounding box center [156, 248] width 8 height 8
checkbox input "false"
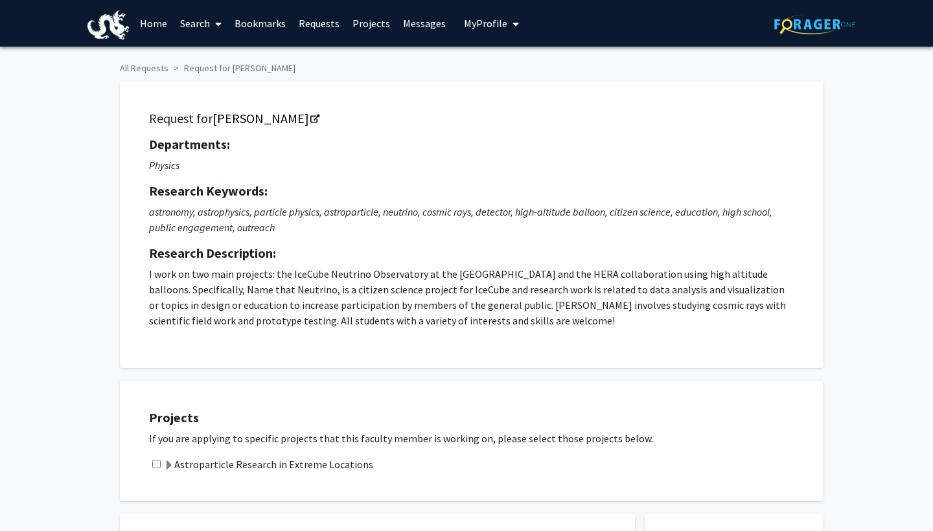
scroll to position [0, 0]
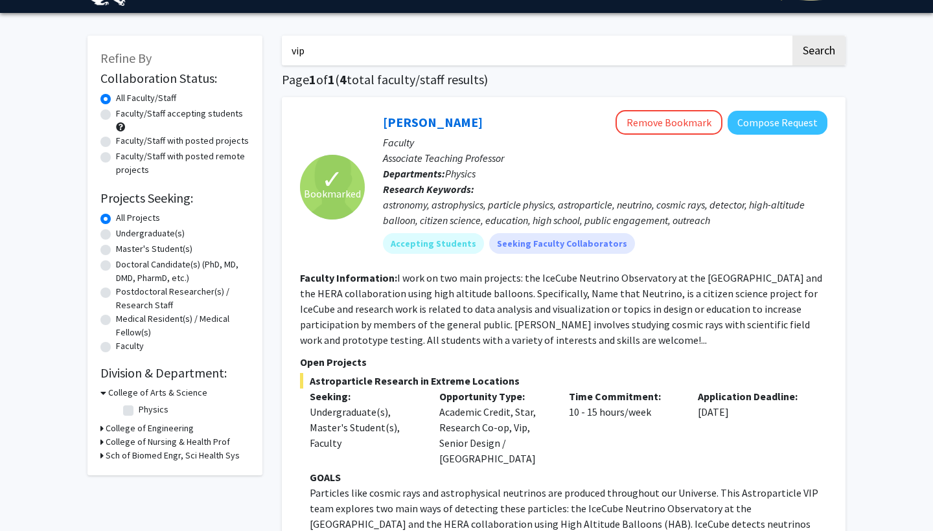
scroll to position [32, 0]
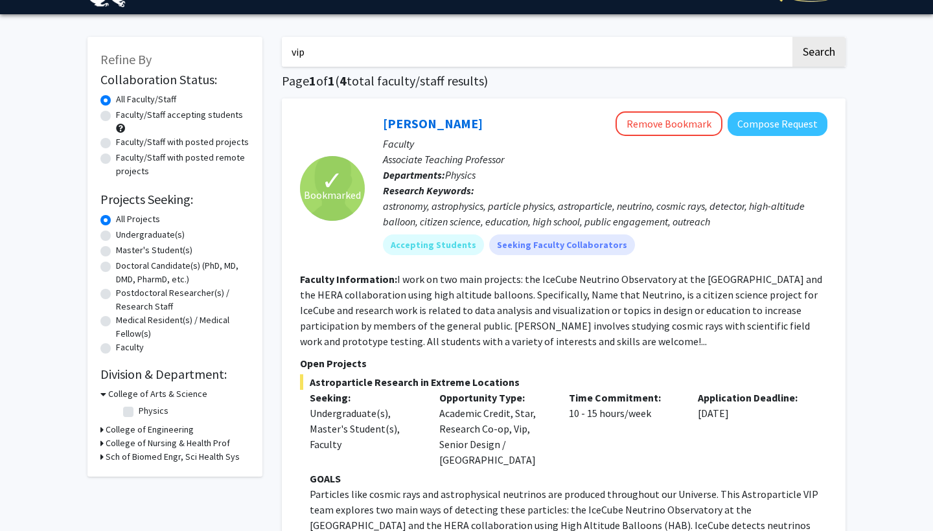
click at [128, 428] on h3 "College of Engineering" at bounding box center [150, 430] width 88 height 14
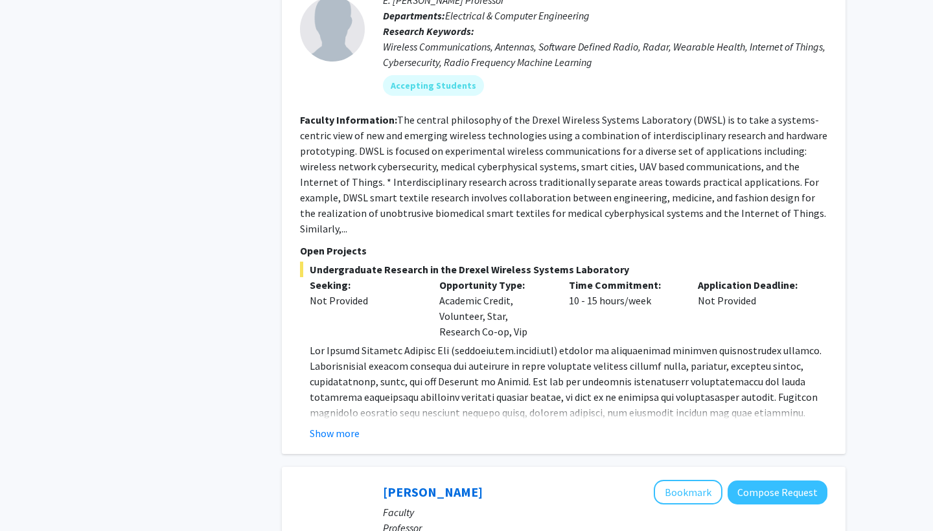
scroll to position [696, 0]
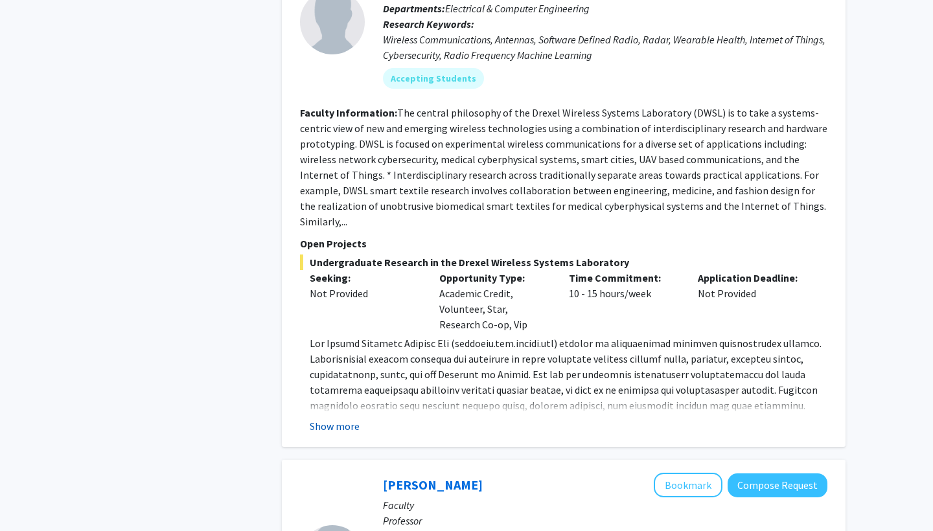
click at [335, 419] on button "Show more" at bounding box center [335, 427] width 50 height 16
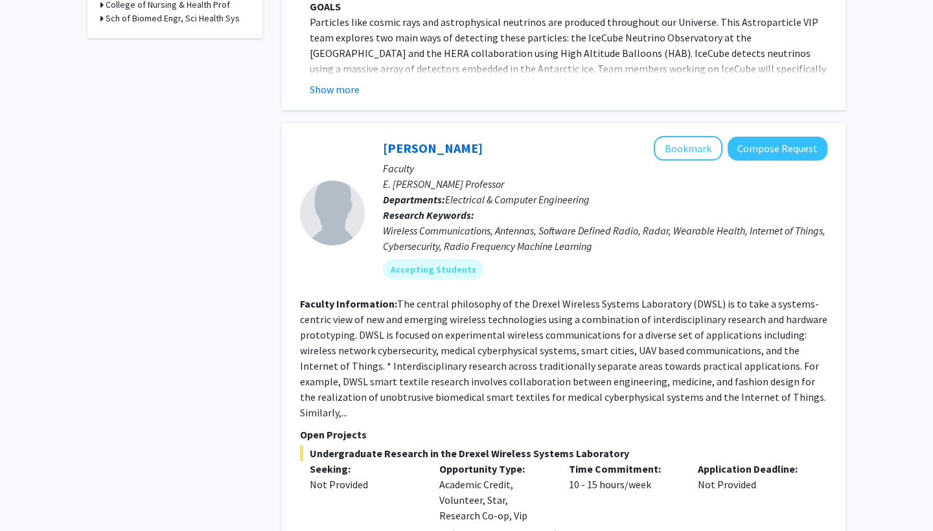
scroll to position [502, 0]
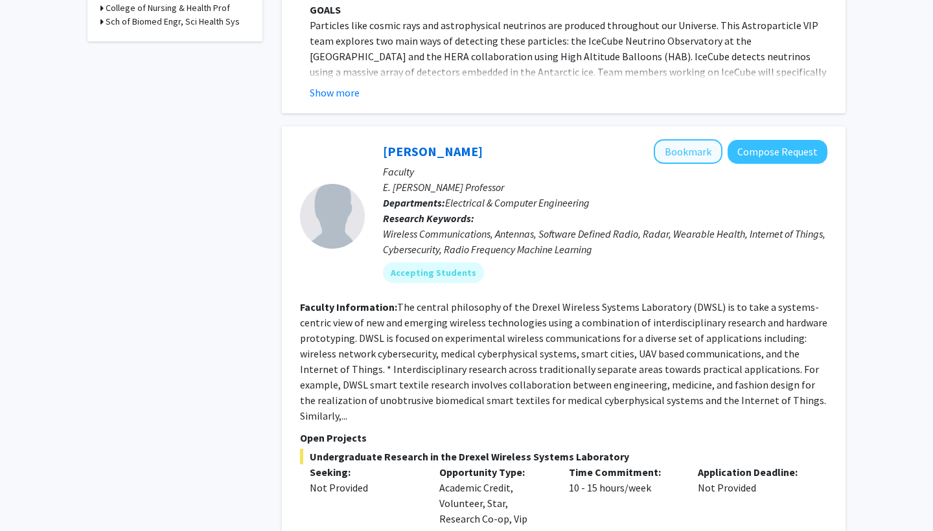
click at [650, 143] on button "Bookmark" at bounding box center [688, 151] width 69 height 25
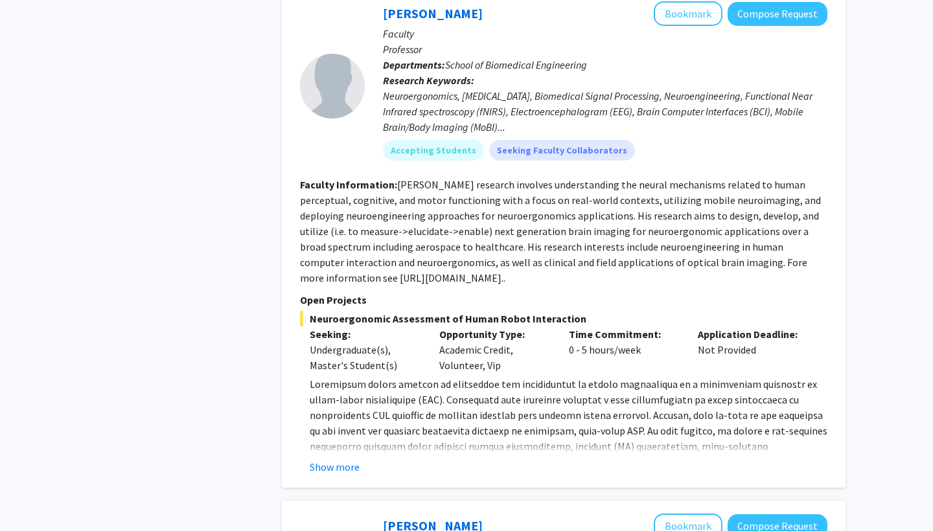
scroll to position [1256, 0]
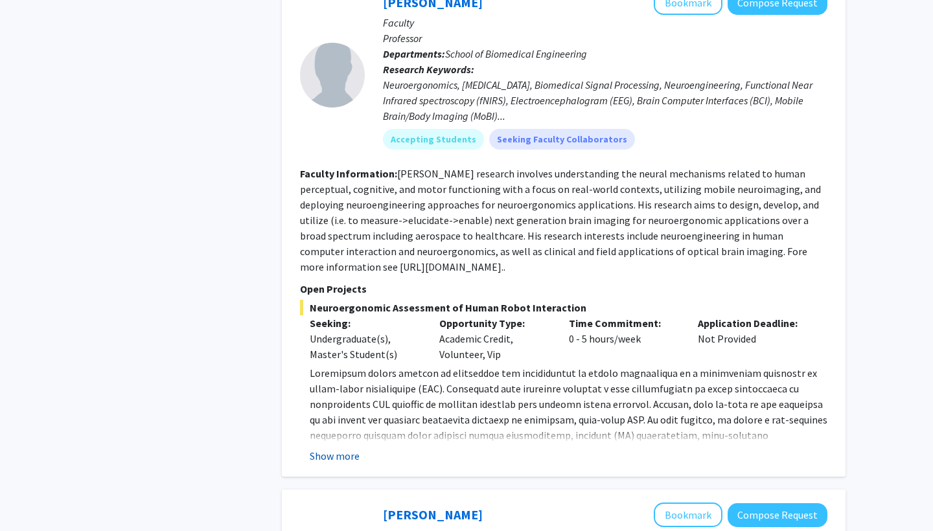
click at [337, 448] on button "Show more" at bounding box center [335, 456] width 50 height 16
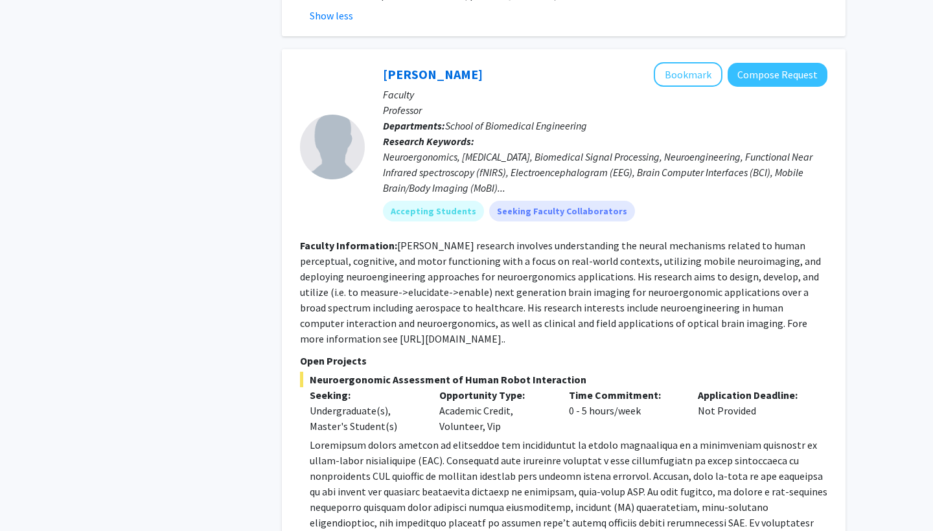
scroll to position [1182, 0]
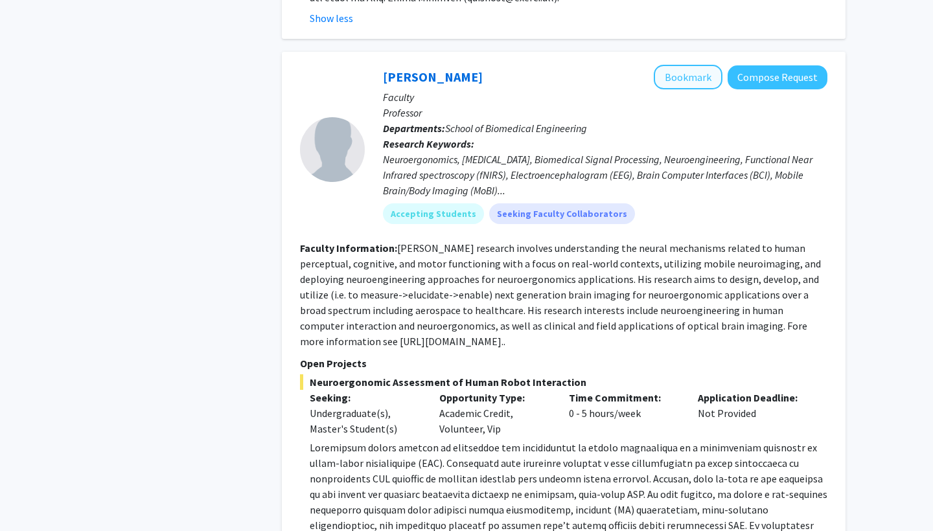
click at [650, 65] on button "Bookmark" at bounding box center [688, 77] width 69 height 25
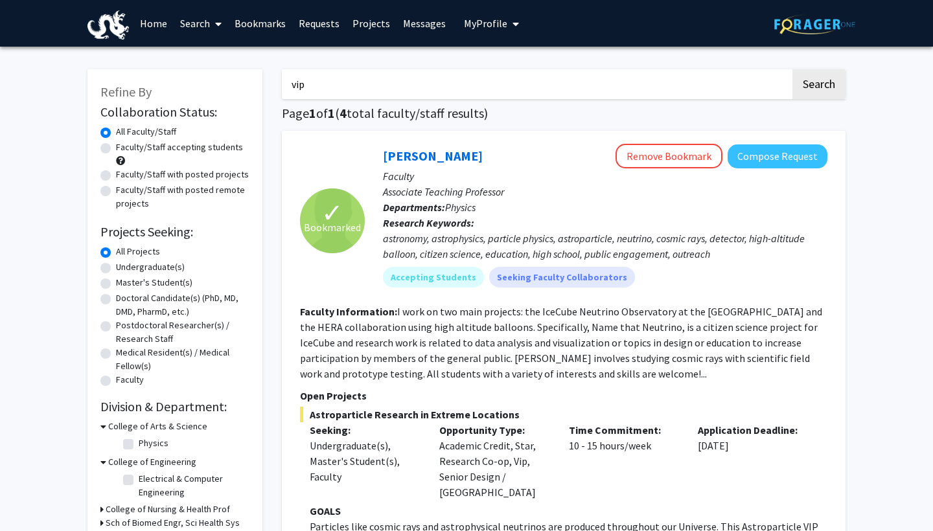
scroll to position [0, 0]
